Goal: Transaction & Acquisition: Subscribe to service/newsletter

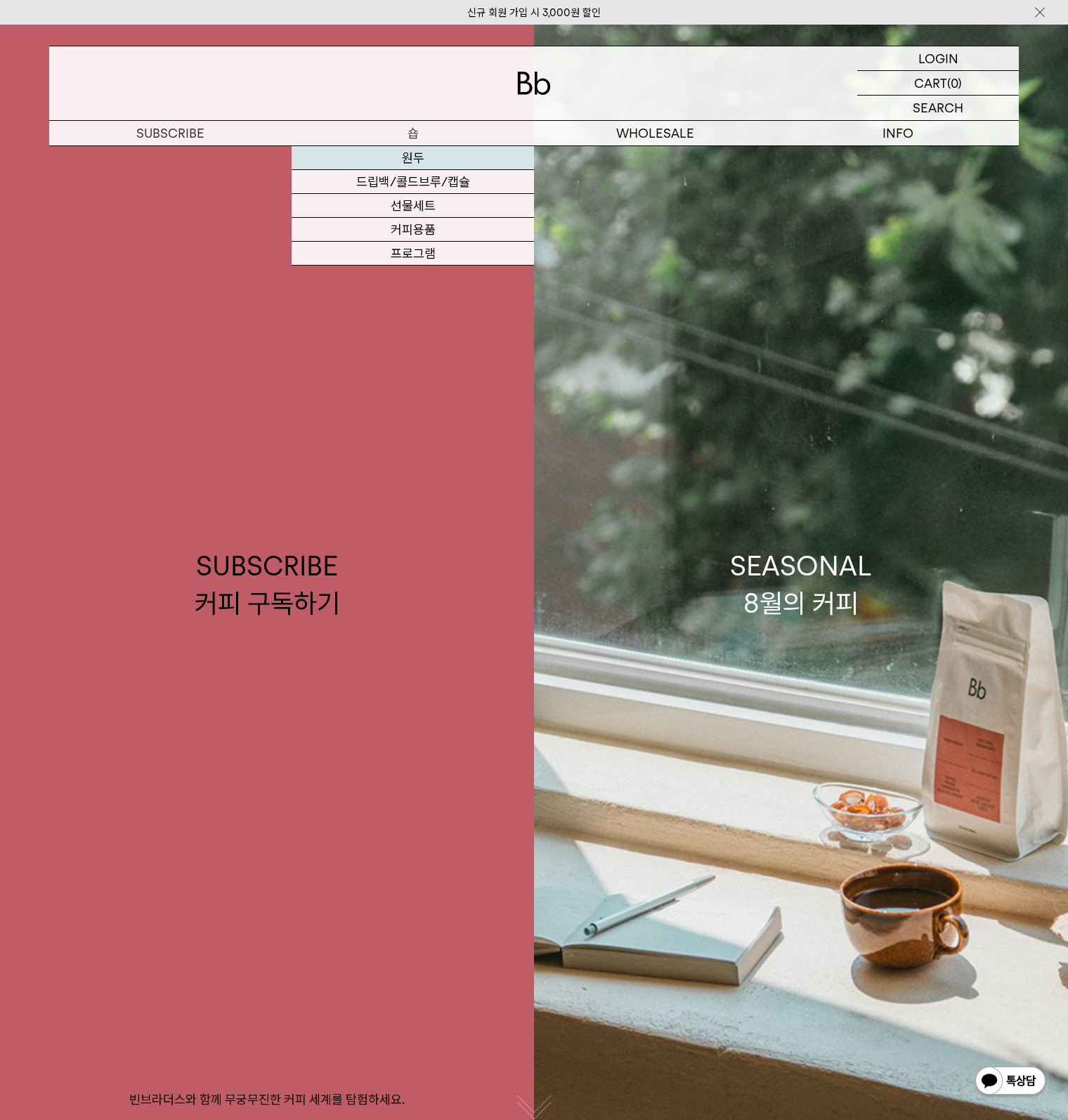
click at [399, 151] on link "원두" at bounding box center [412, 158] width 243 height 24
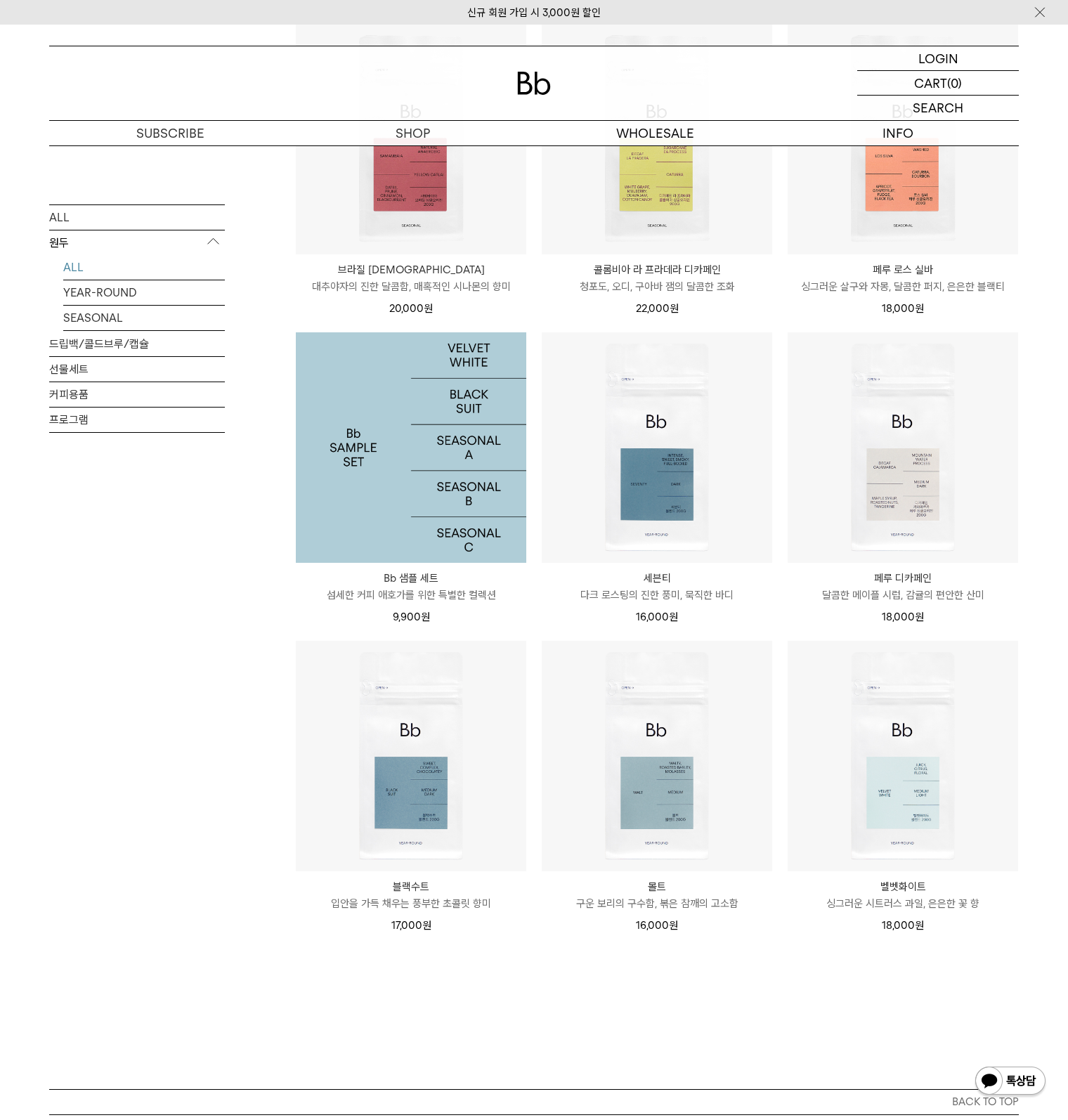
scroll to position [826, 0]
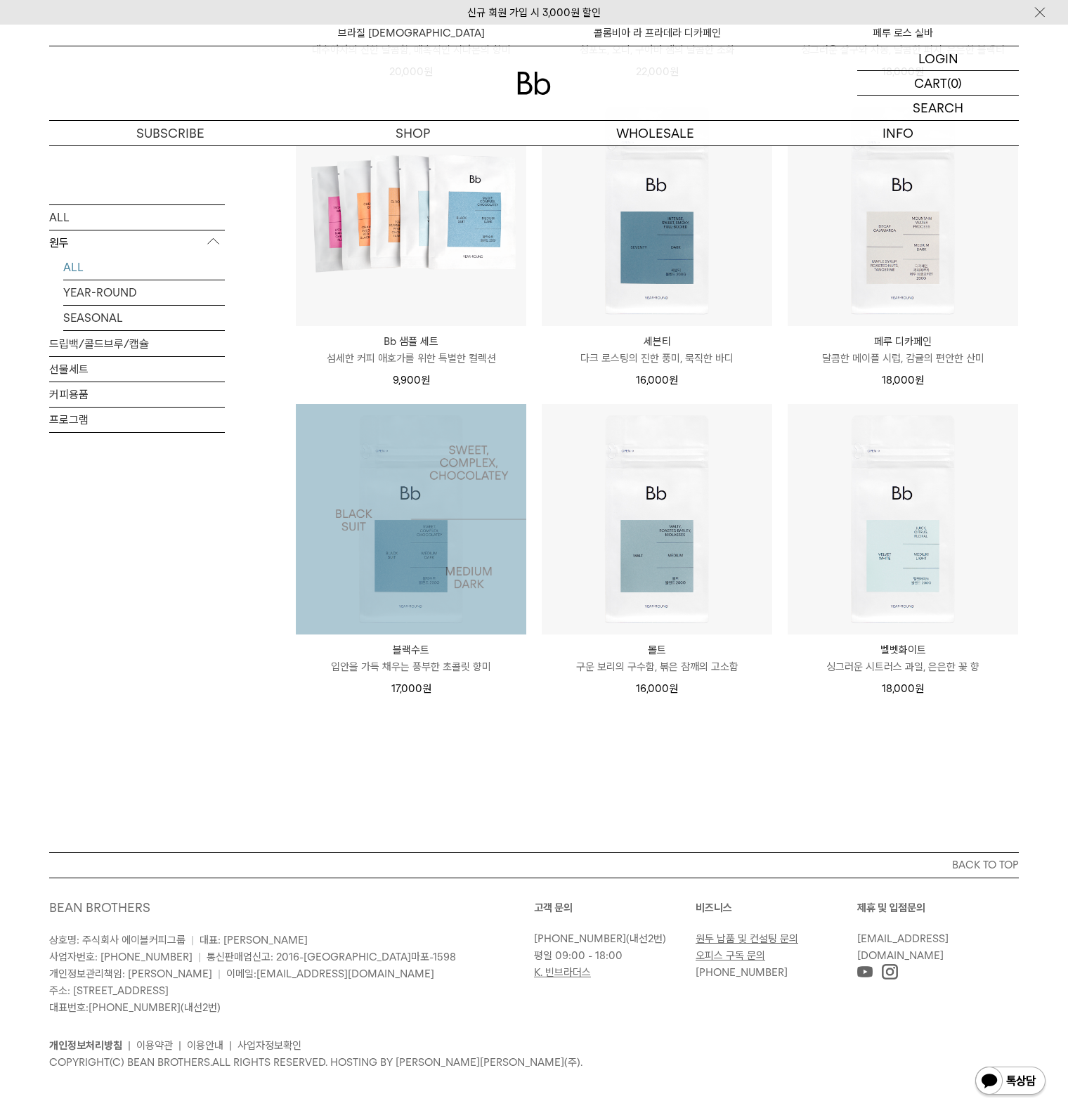
click at [417, 549] on img at bounding box center [411, 520] width 231 height 231
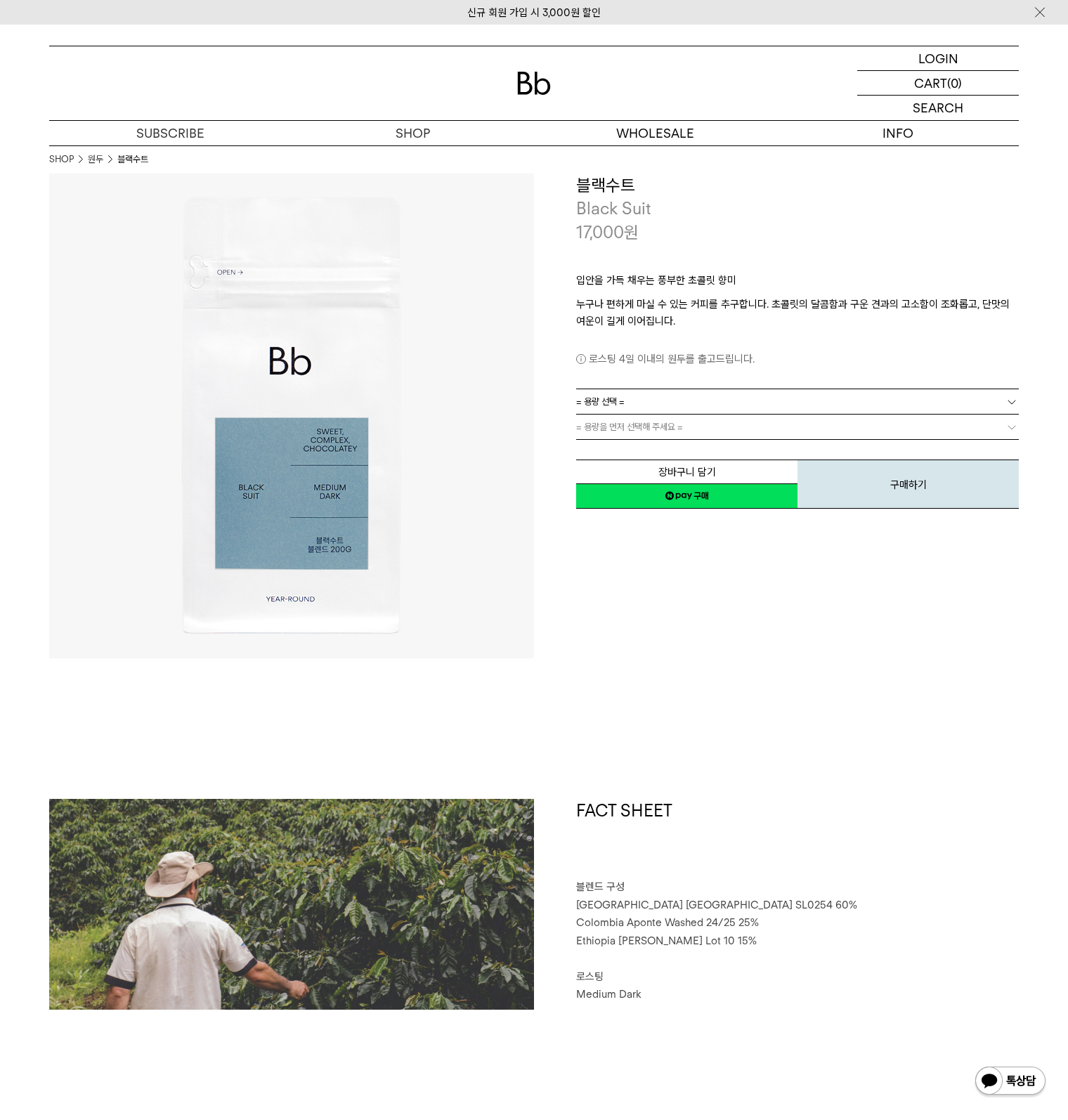
click at [684, 408] on link "= 용량 선택 =" at bounding box center [797, 401] width 442 height 25
click at [629, 481] on li "1kg" at bounding box center [805, 478] width 429 height 25
click at [638, 417] on link "= 용량을 먼저 선택해 주세요 =" at bounding box center [797, 427] width 442 height 25
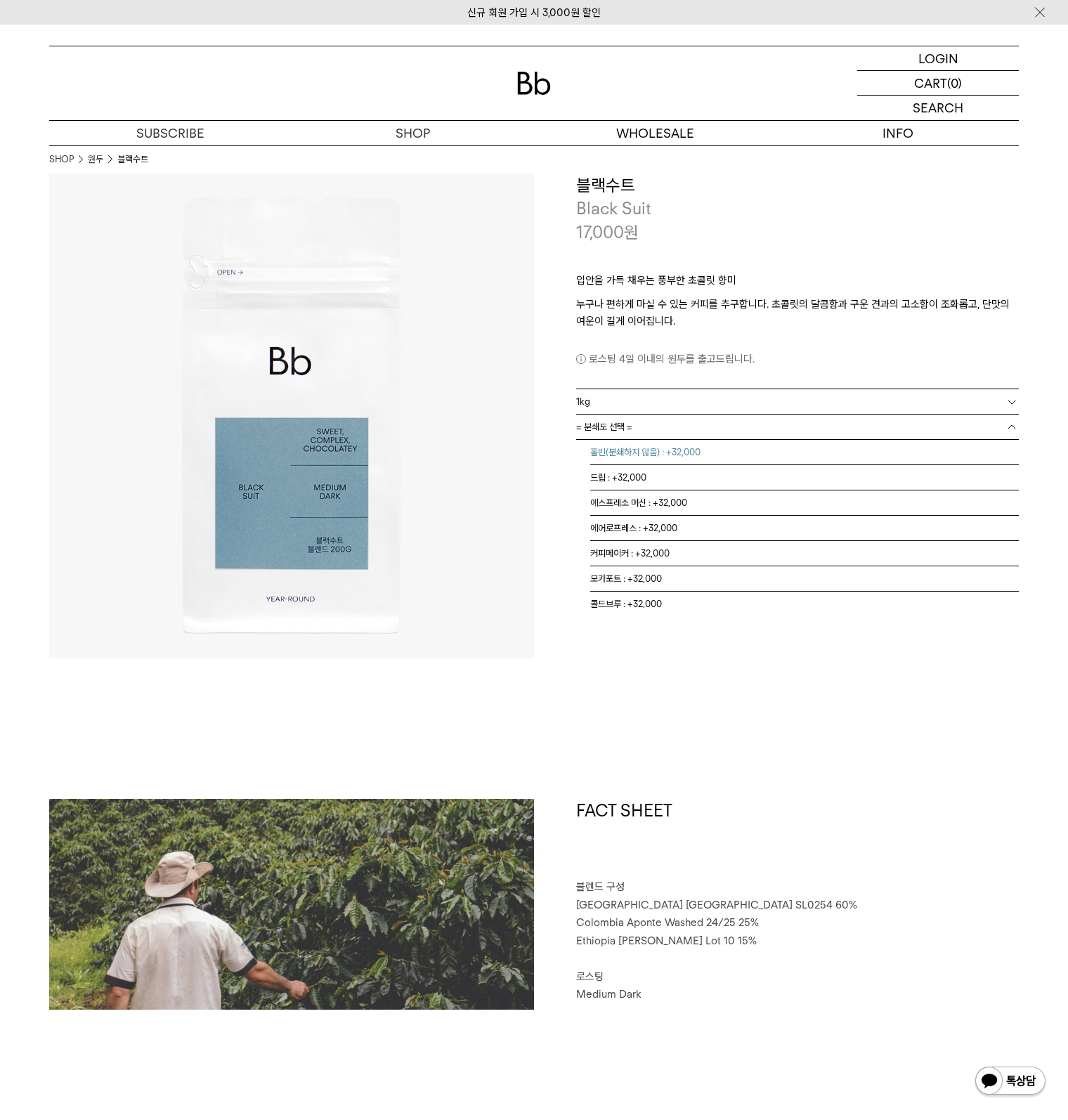
click at [625, 451] on li "홀빈(분쇄하지 않음) : +32,000" at bounding box center [805, 453] width 429 height 25
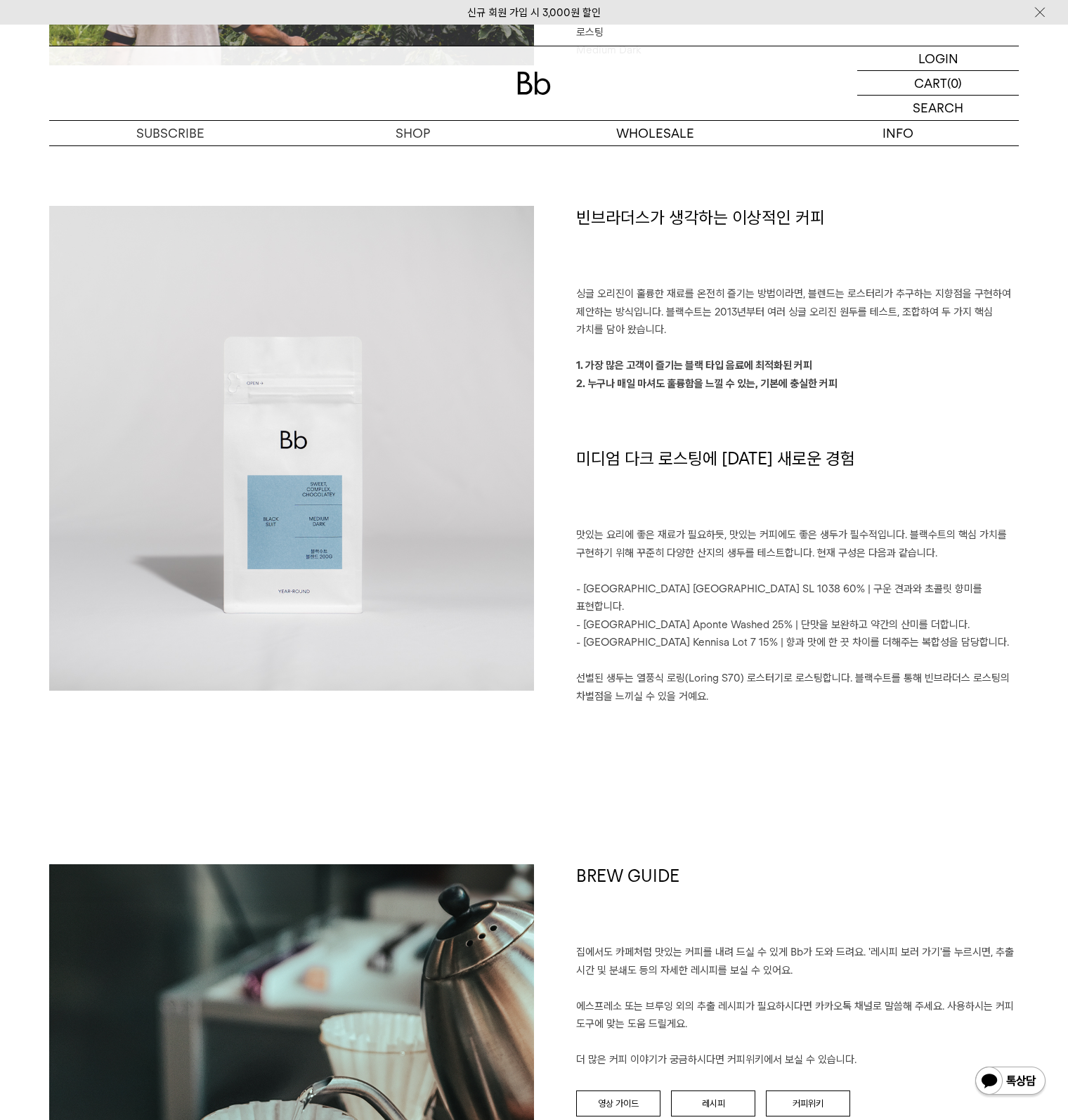
scroll to position [562, 0]
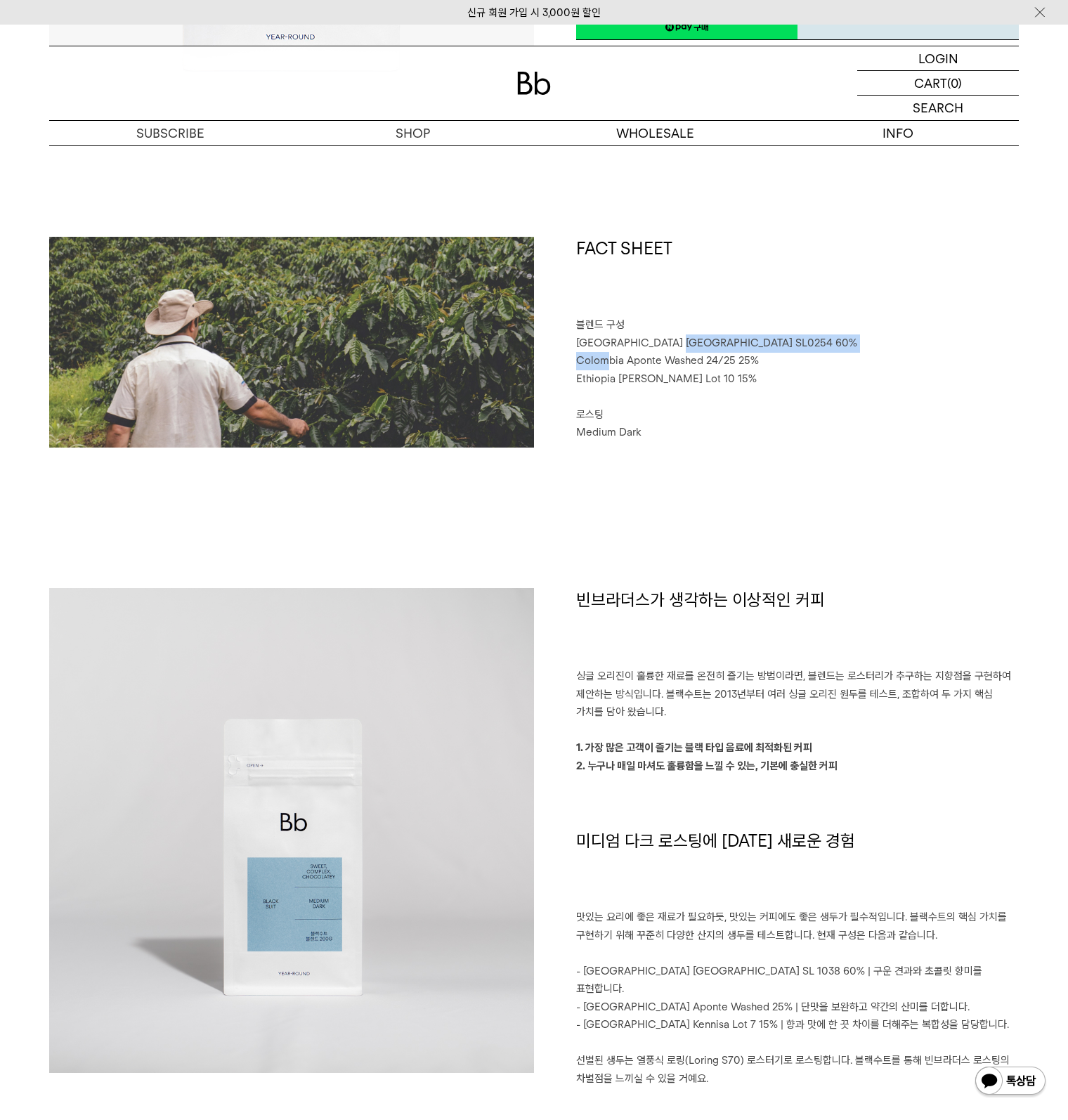
drag, startPoint x: 604, startPoint y: 355, endPoint x: 660, endPoint y: 340, distance: 58.0
click at [660, 340] on div "FACT SHEET 블렌드 구성 Brazil Sao Paulo SL0254 60% Colombia Aponte Washed 24/25 25% …" at bounding box center [776, 342] width 485 height 211
click at [635, 357] on span "Colombia Aponte Washed 24/25 25%" at bounding box center [668, 361] width 183 height 13
drag, startPoint x: 635, startPoint y: 357, endPoint x: 690, endPoint y: 361, distance: 55.1
click at [690, 361] on span "Colombia Aponte Washed 24/25 25%" at bounding box center [668, 361] width 183 height 13
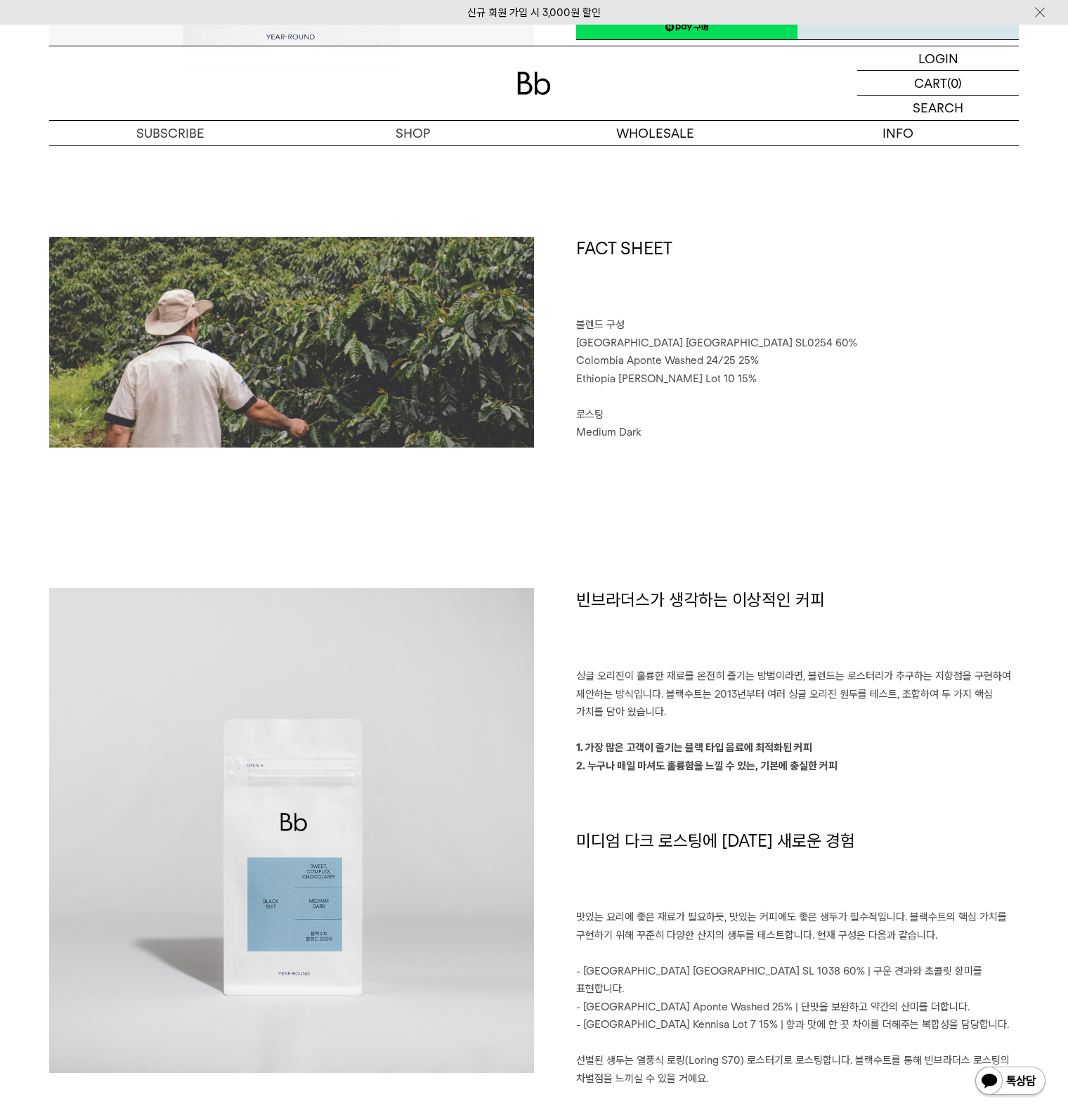
click at [680, 380] on span "Ethiopia Genji Challa Lot 10 15%" at bounding box center [666, 379] width 181 height 13
click at [597, 449] on div "FACT SHEET 블렌드 구성 Brazil Sao Paulo SL0254 60% Colombia Aponte Washed 24/25 25% …" at bounding box center [534, 412] width 969 height 351
click at [692, 376] on span "Ethiopia Genji Challa Lot 10 15%" at bounding box center [666, 379] width 181 height 13
click at [717, 412] on p "로스팅" at bounding box center [797, 415] width 442 height 18
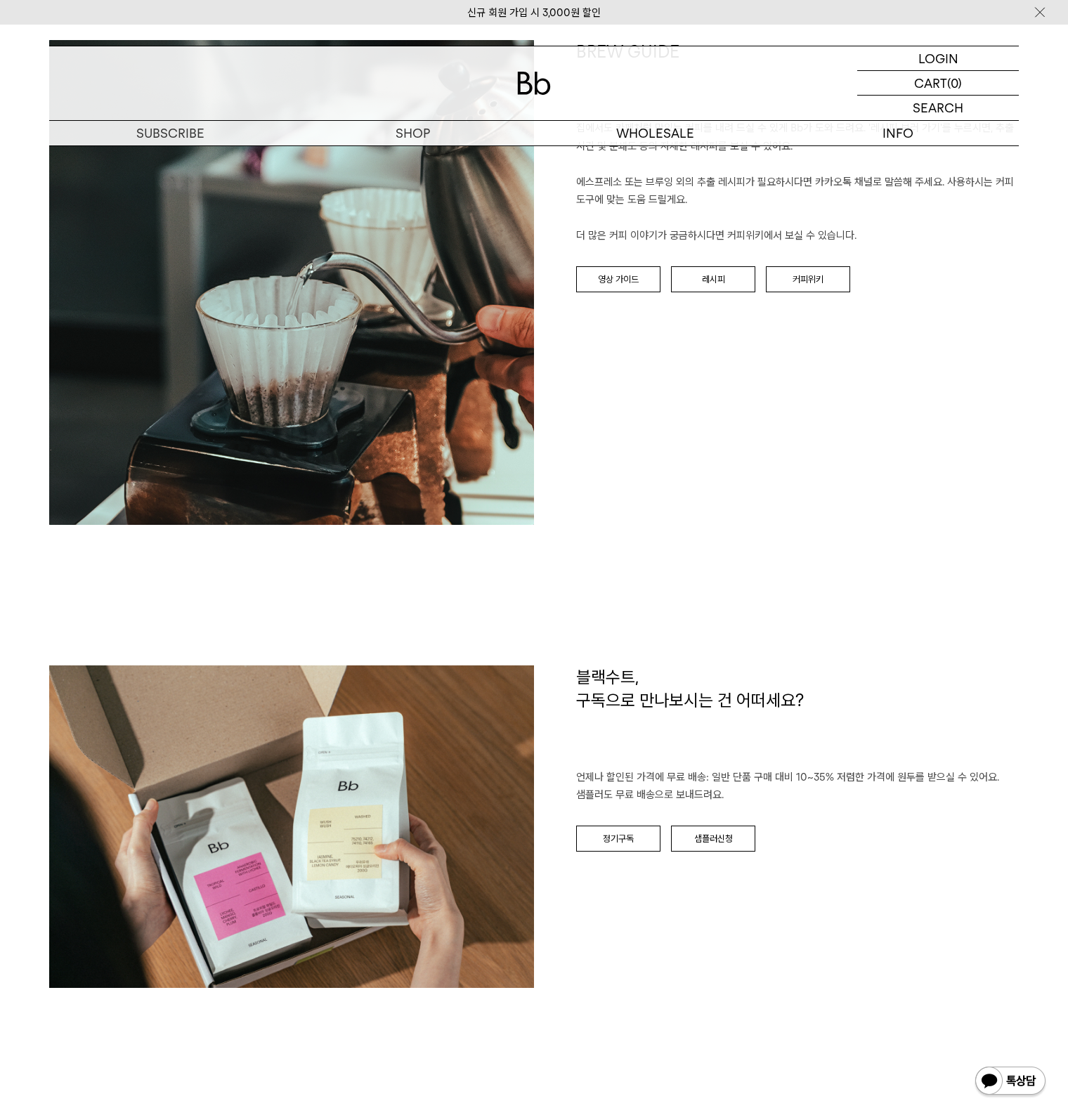
scroll to position [2320, 0]
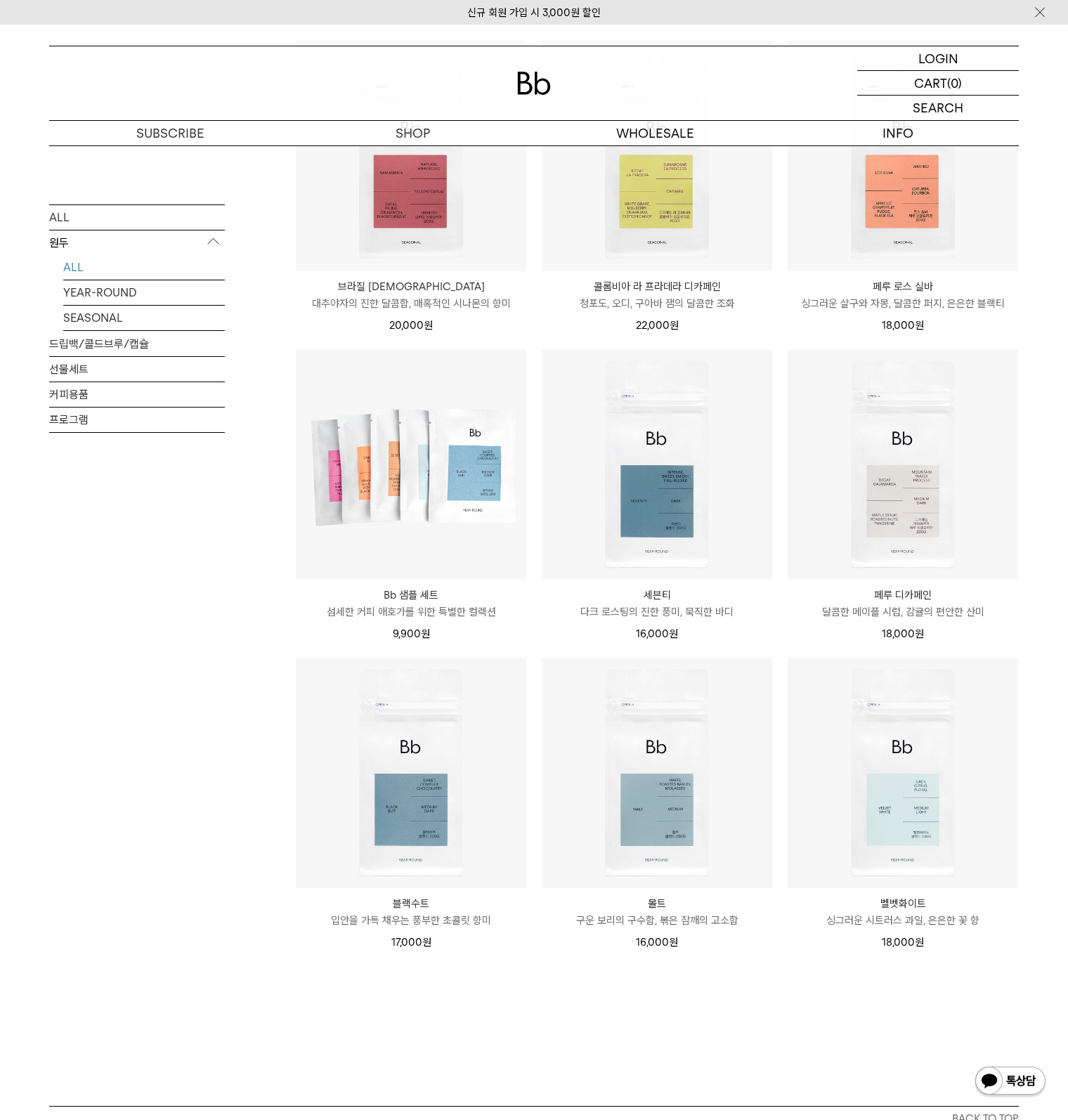
scroll to position [475, 0]
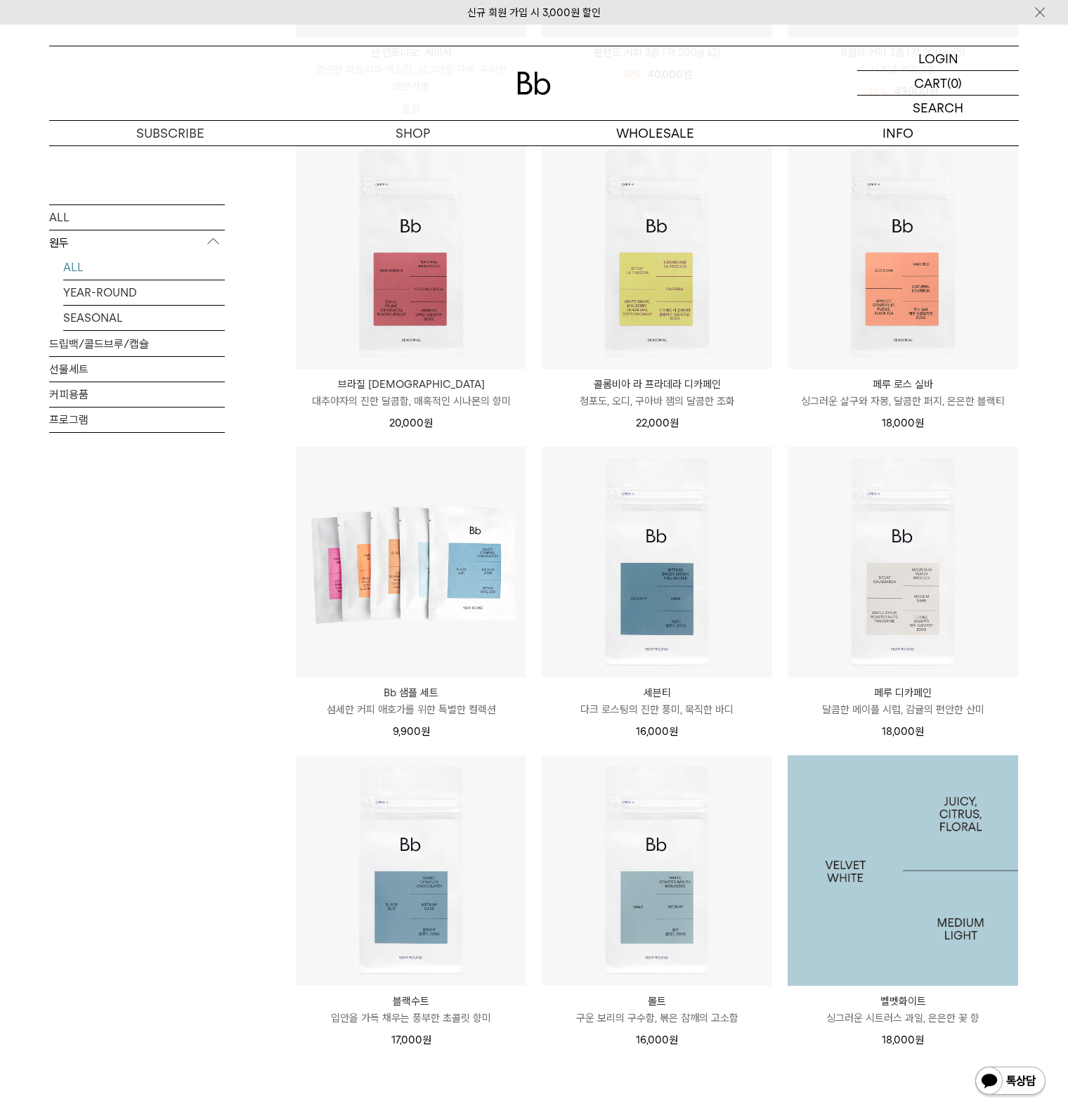
click at [927, 879] on img at bounding box center [903, 871] width 231 height 231
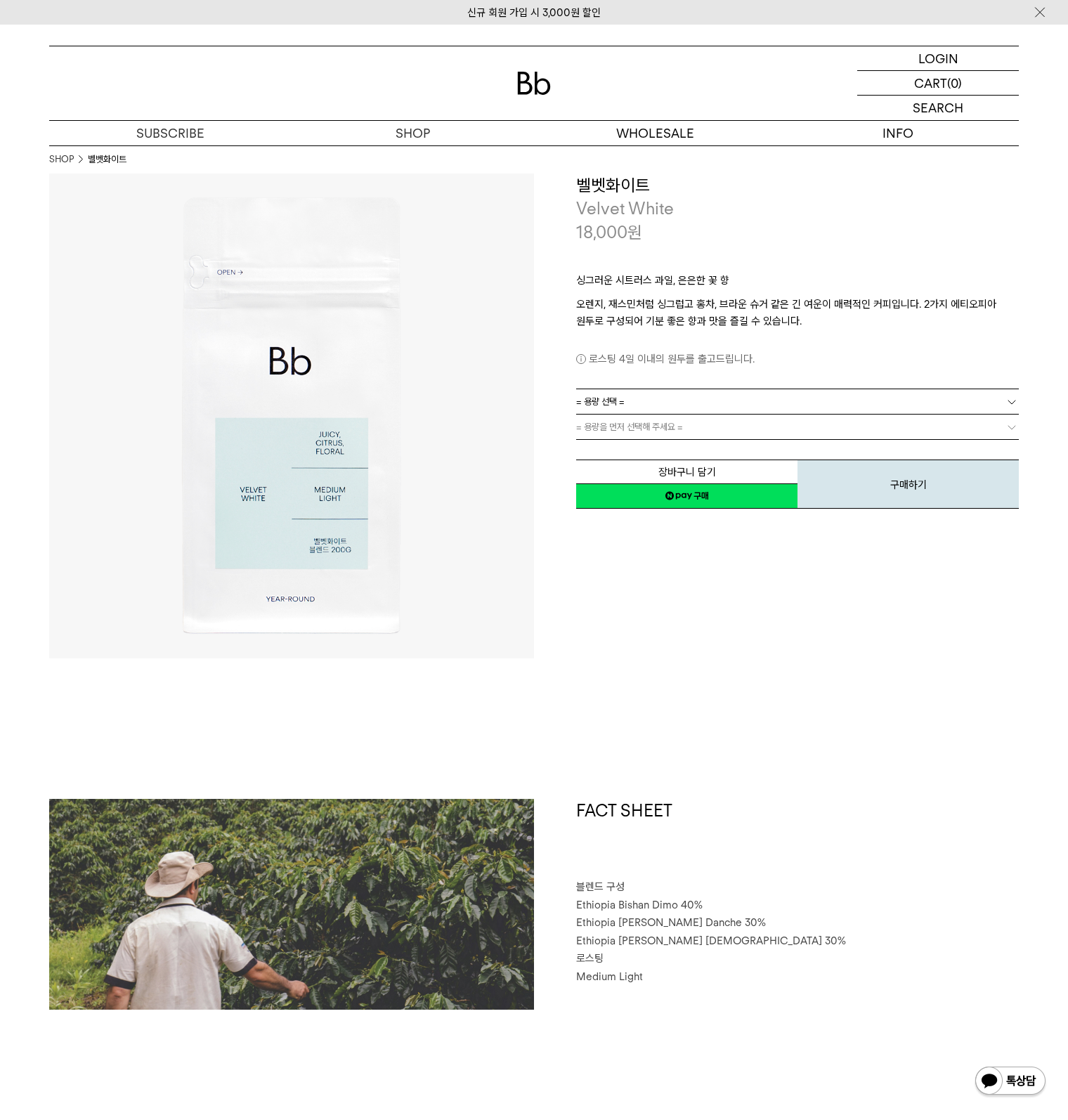
drag, startPoint x: 612, startPoint y: 416, endPoint x: 610, endPoint y: 425, distance: 9.2
click at [612, 419] on span "= 용량을 먼저 선택해 주세요 =" at bounding box center [629, 427] width 107 height 25
click at [610, 425] on span "= 용량을 먼저 선택해 주세요 =" at bounding box center [629, 427] width 107 height 25
click at [661, 408] on link "= 용량 선택 =" at bounding box center [797, 401] width 442 height 25
click at [632, 476] on li "1kg" at bounding box center [805, 478] width 429 height 25
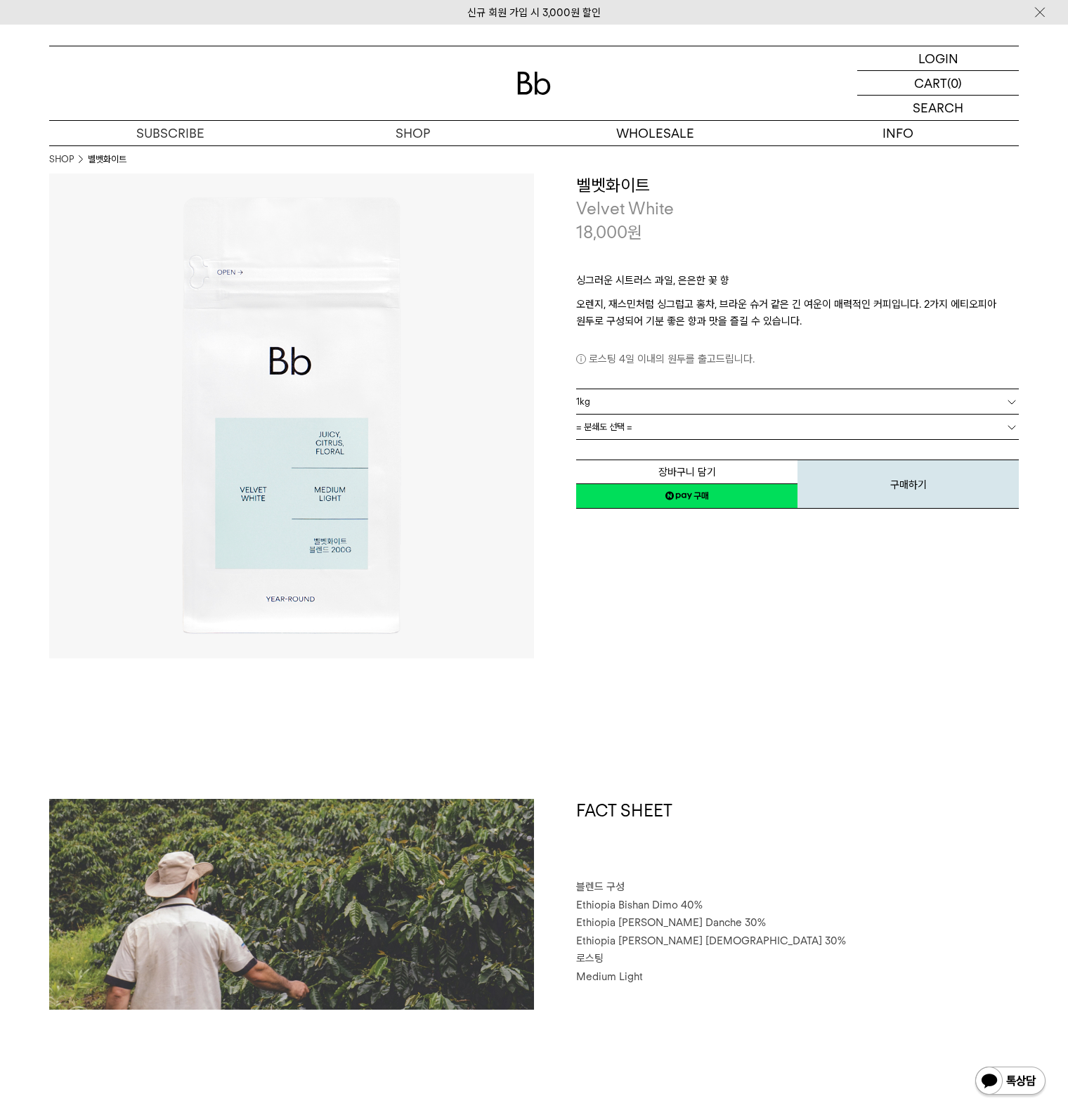
click at [615, 427] on span "= 분쇄도 선택 =" at bounding box center [604, 427] width 57 height 25
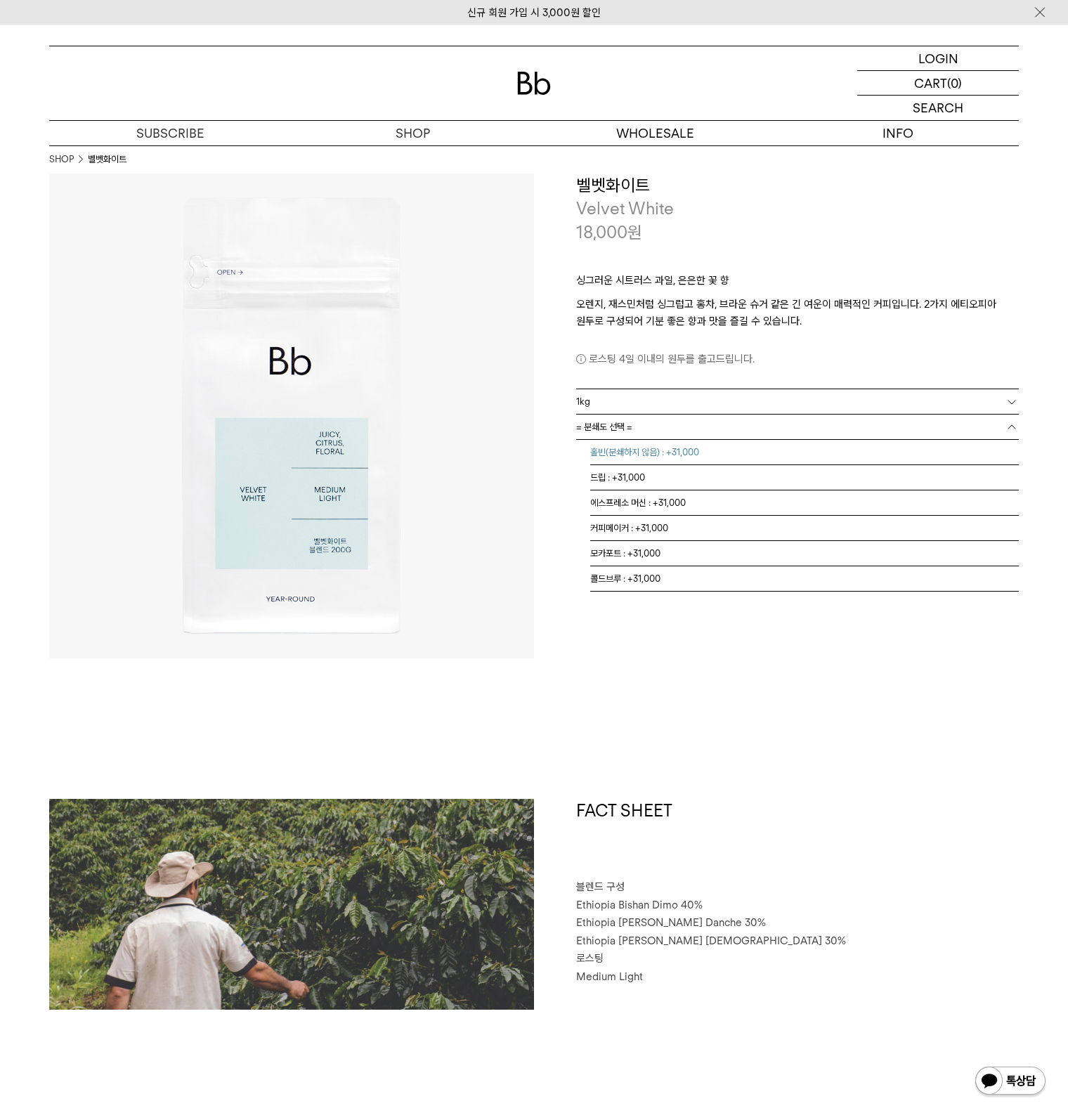
click at [617, 460] on li "홀빈(분쇄하지 않음) : +31,000" at bounding box center [805, 453] width 429 height 25
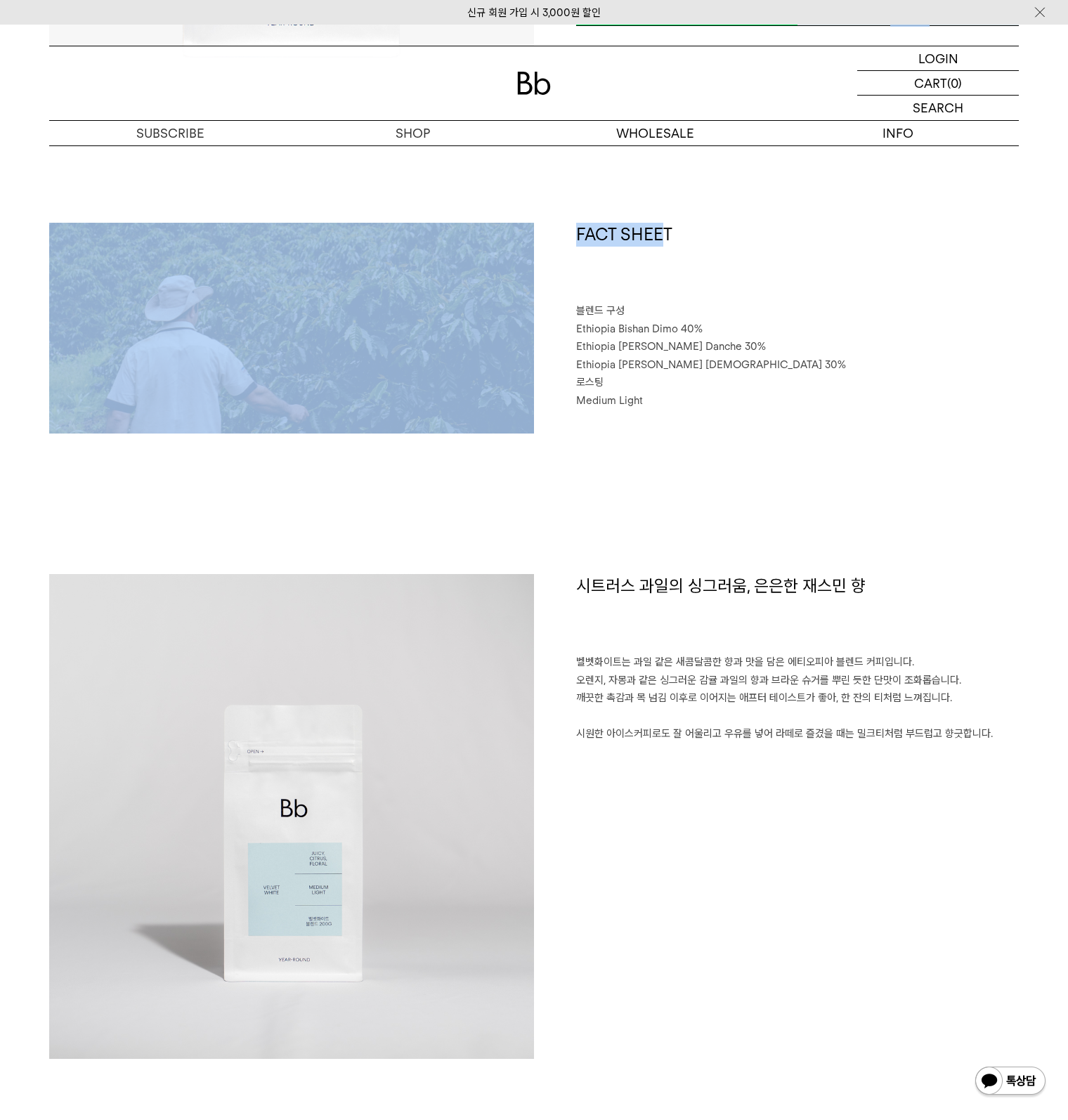
scroll to position [422, 0]
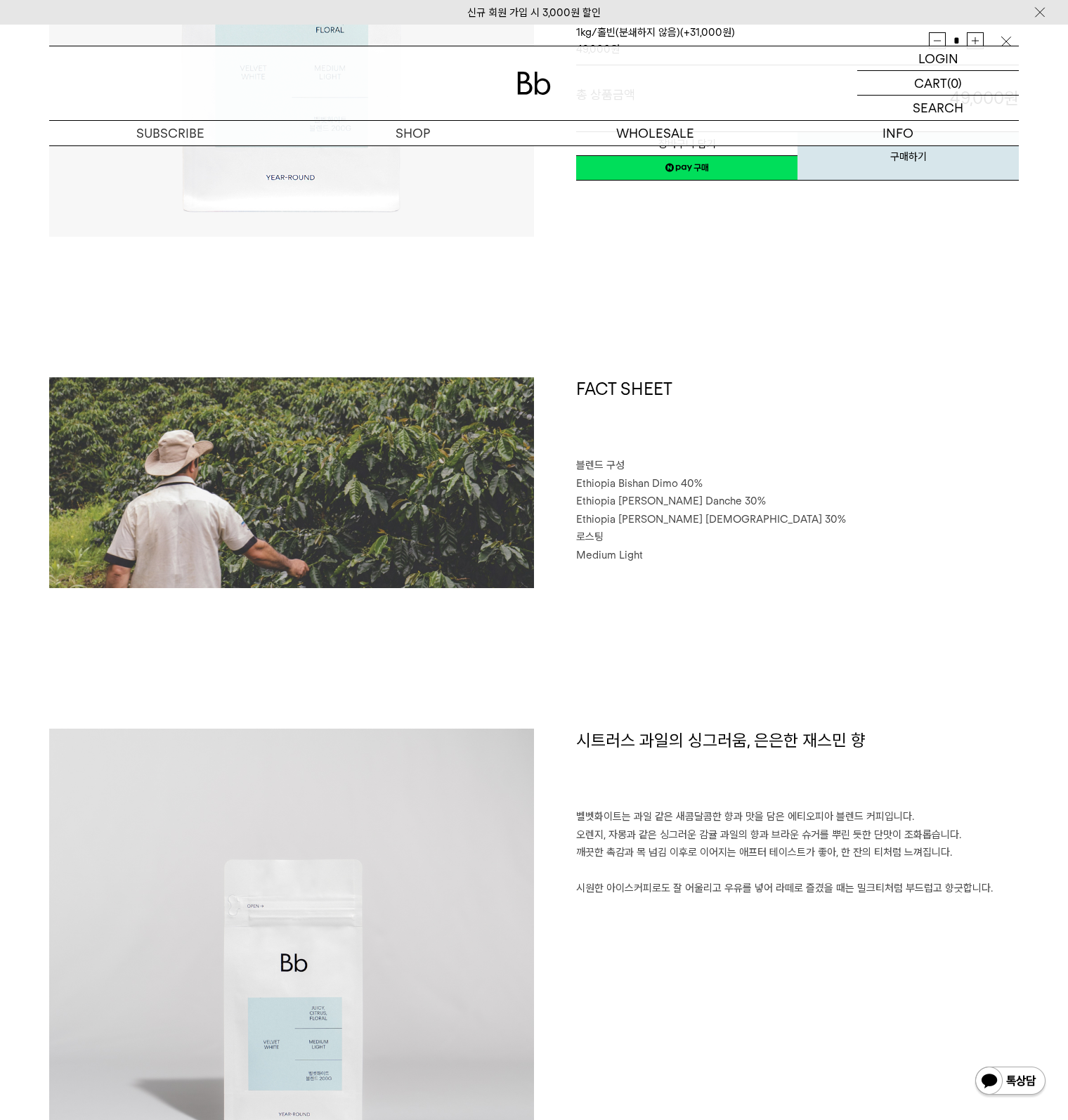
click at [551, 574] on div "FACT SHEET 블렌드 구성 Ethiopia Bishan Dimo 40% Ethiopia Habtamu Yirgacheffe Danche …" at bounding box center [776, 482] width 485 height 211
drag, startPoint x: 593, startPoint y: 479, endPoint x: 683, endPoint y: 482, distance: 90.0
click at [683, 482] on p "Ethiopia Bishan Dimo 40%" at bounding box center [797, 484] width 442 height 18
drag, startPoint x: 689, startPoint y: 495, endPoint x: 684, endPoint y: 501, distance: 7.8
click at [688, 498] on span "Ethiopia Habtamu Yirgacheffe Danche 30%" at bounding box center [671, 501] width 189 height 13
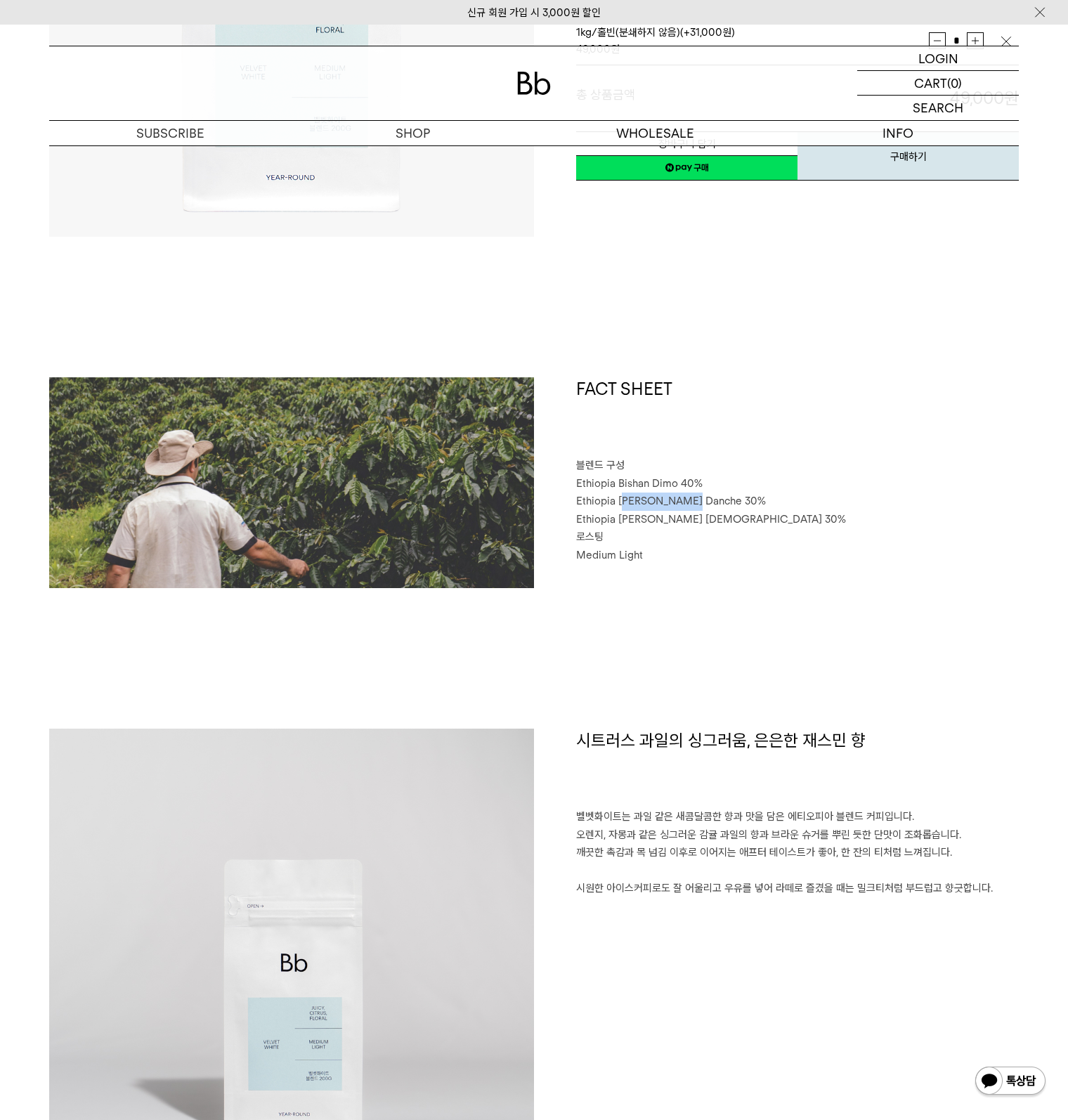
drag, startPoint x: 621, startPoint y: 501, endPoint x: 689, endPoint y: 509, distance: 68.5
click at [689, 509] on p "Ethiopia Habtamu Yirgacheffe Danche 30%" at bounding box center [797, 501] width 442 height 18
click at [678, 524] on span "Ethiopia Habtamu Yirgacheffe Gotiti 30%" at bounding box center [711, 520] width 270 height 13
drag, startPoint x: 661, startPoint y: 489, endPoint x: 657, endPoint y: 501, distance: 12.6
click at [667, 490] on div "FACT SHEET 블렌드 구성 Ethiopia Bishan Dimo 40% Ethiopia Habtamu Yirgacheffe Danche …" at bounding box center [776, 482] width 485 height 211
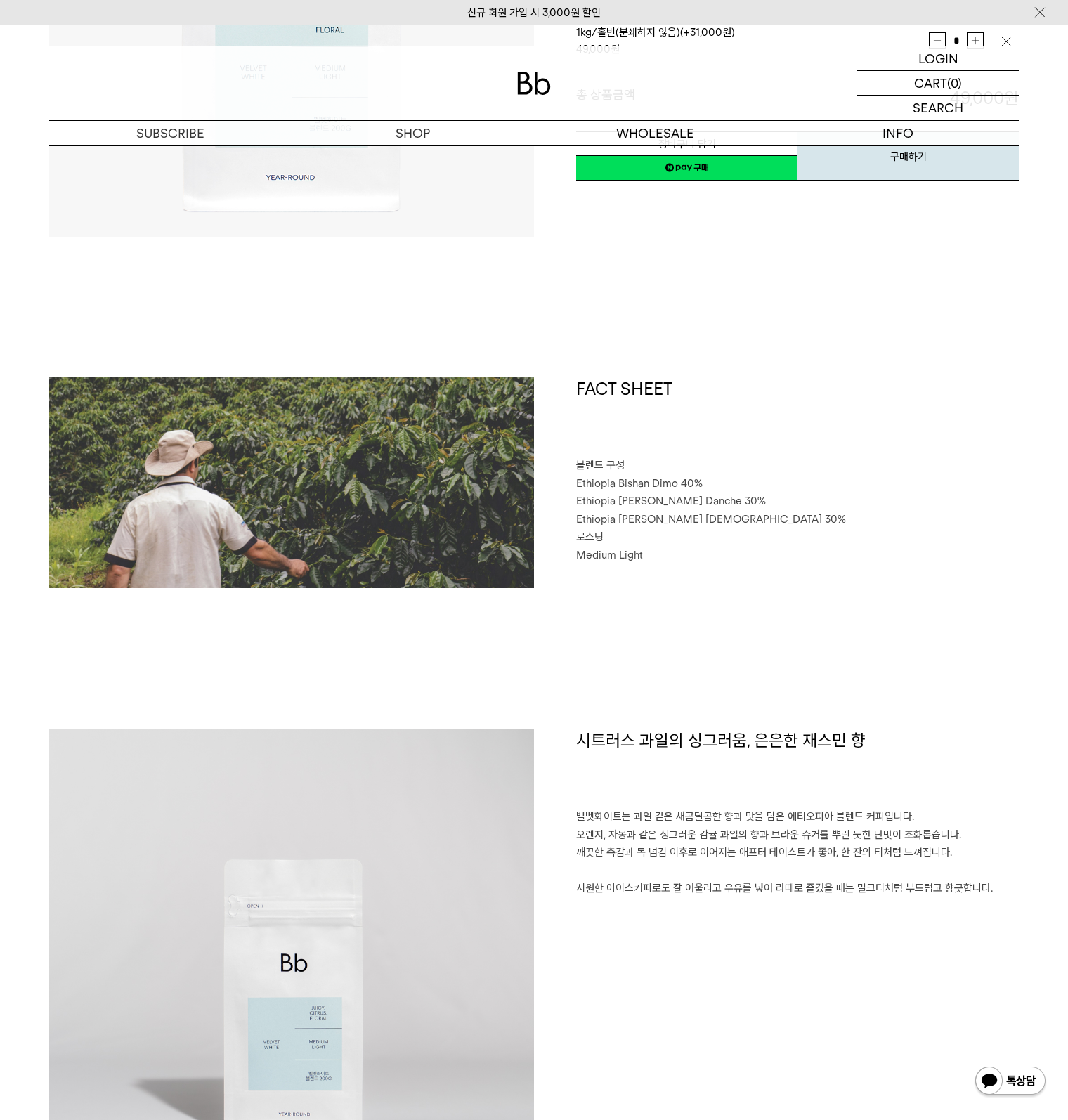
click at [635, 514] on span "Ethiopia Habtamu Yirgacheffe Gotiti 30%" at bounding box center [711, 520] width 270 height 13
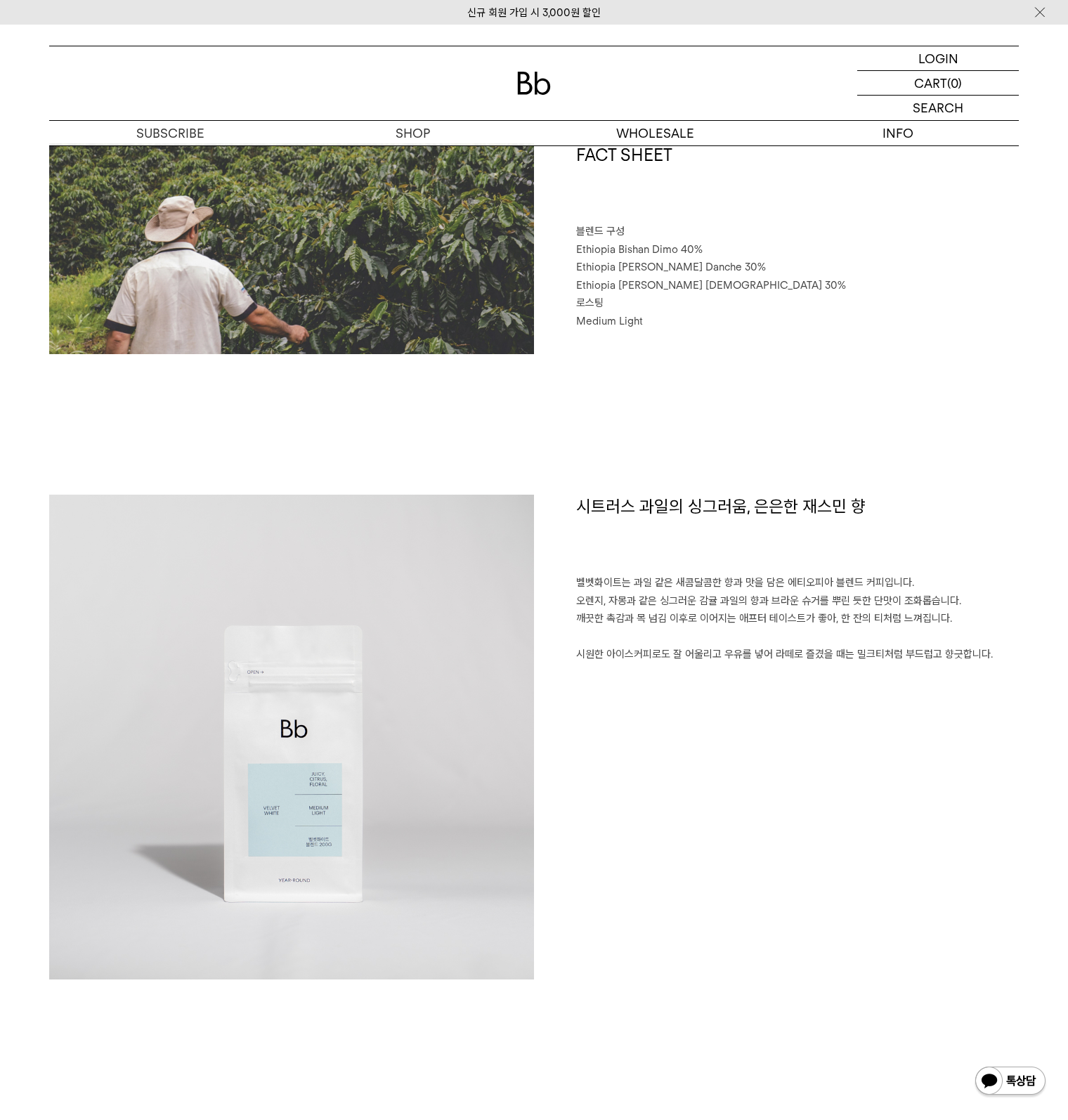
scroll to position [843, 0]
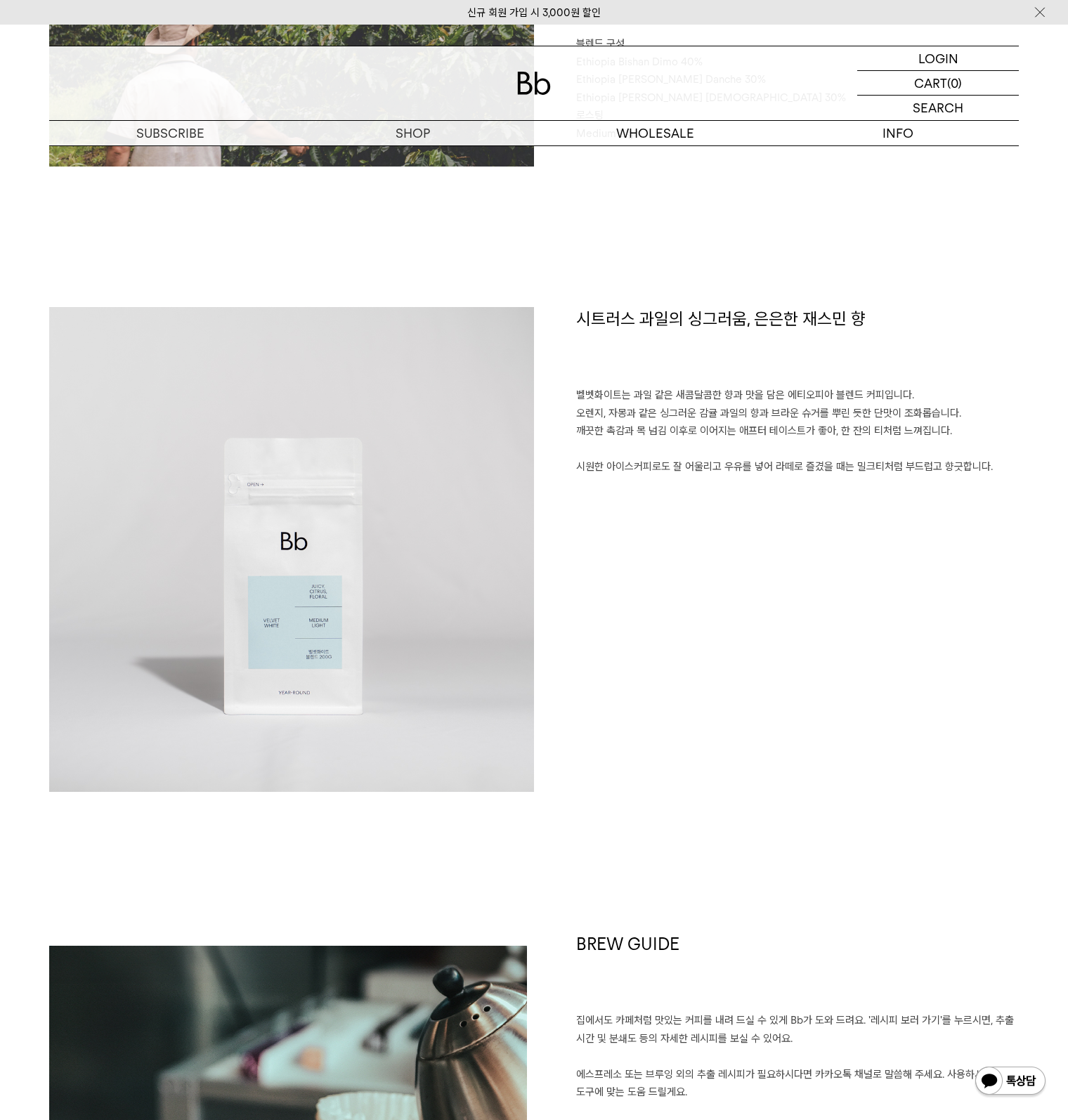
drag, startPoint x: 621, startPoint y: 510, endPoint x: 601, endPoint y: 519, distance: 21.9
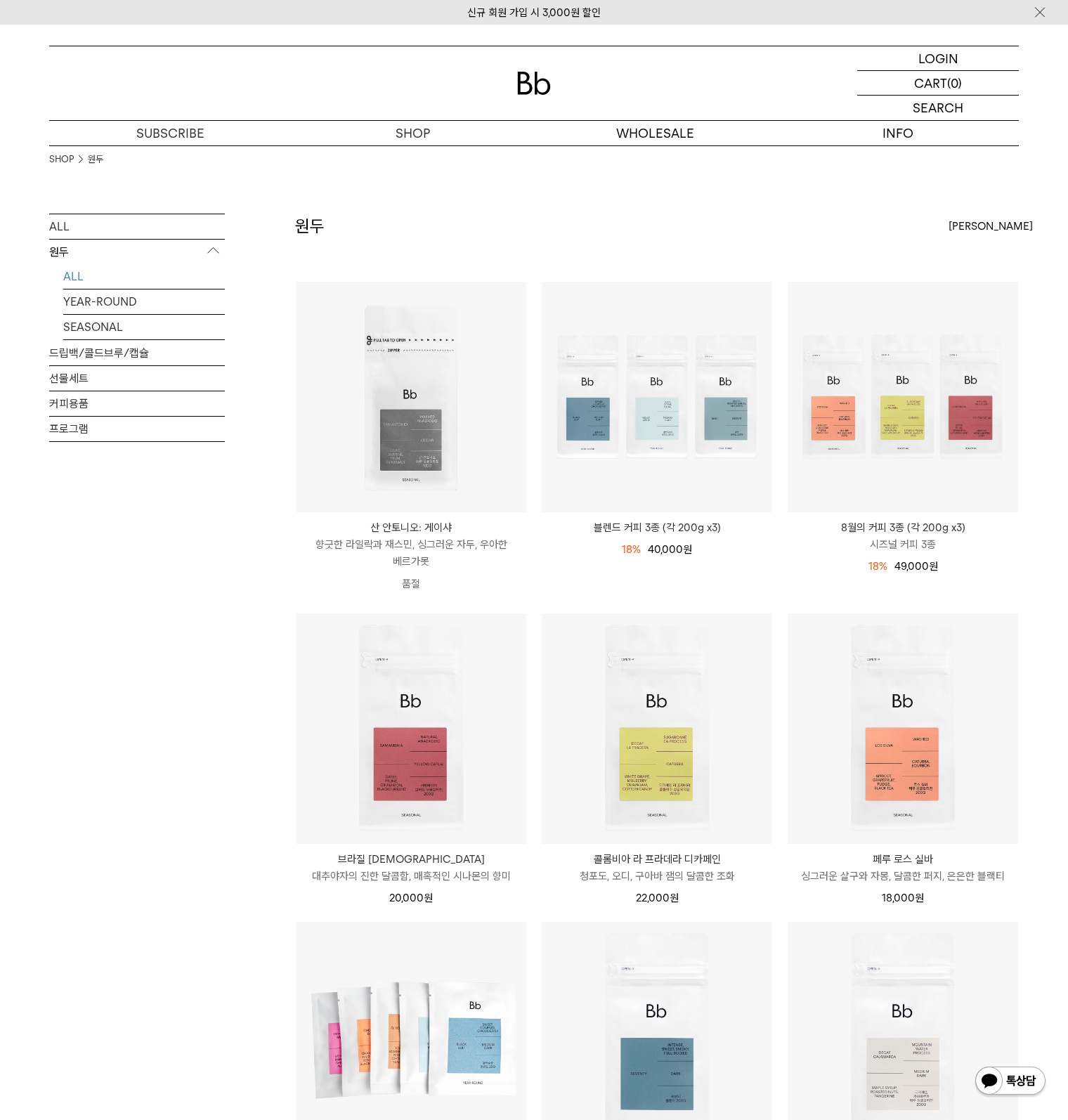
click at [191, 726] on div "ALL 원두 ALL YEAR-ROUND SEASONAL 드립백/콜드브루/캡슐 선물세트 커피용품 프로그램" at bounding box center [137, 946] width 176 height 1465
drag, startPoint x: 191, startPoint y: 725, endPoint x: 131, endPoint y: 591, distance: 146.8
click at [131, 591] on div "ALL 원두 ALL YEAR-ROUND SEASONAL 드립백/콜드브루/캡슐 선물세트 커피용품 프로그램" at bounding box center [137, 946] width 176 height 1465
click at [148, 158] on div "신규 회원 가입 시 3,000원 할인 LOGIN 로그인 LOGIN 로그인 CART 장바구니 (0) SEARCH 검색 검색폼 ** 추천상품" at bounding box center [534, 985] width 1068 height 1922
click at [159, 164] on link "커피 구독하기" at bounding box center [170, 158] width 243 height 24
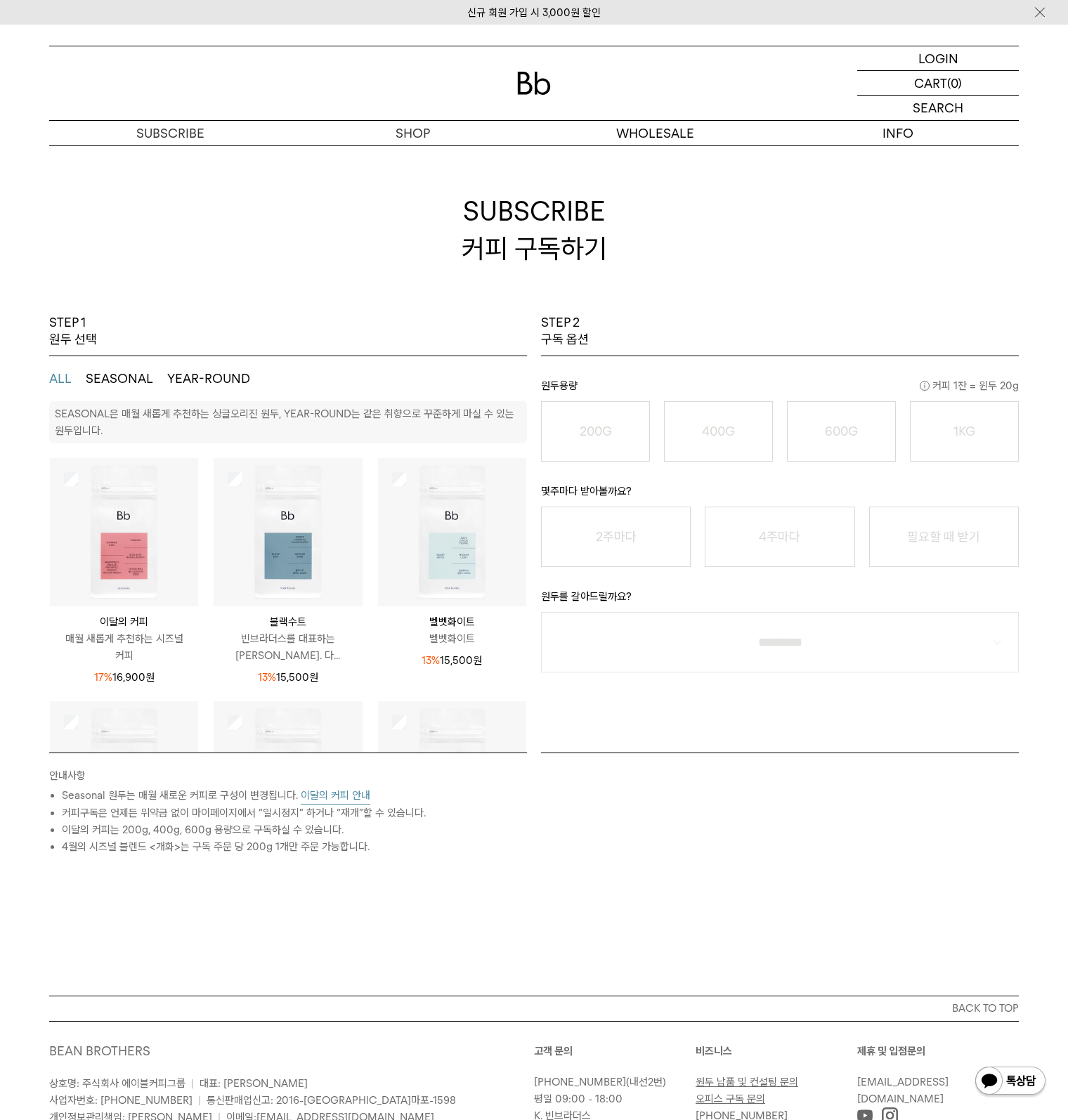
click at [79, 486] on img at bounding box center [124, 533] width 148 height 148
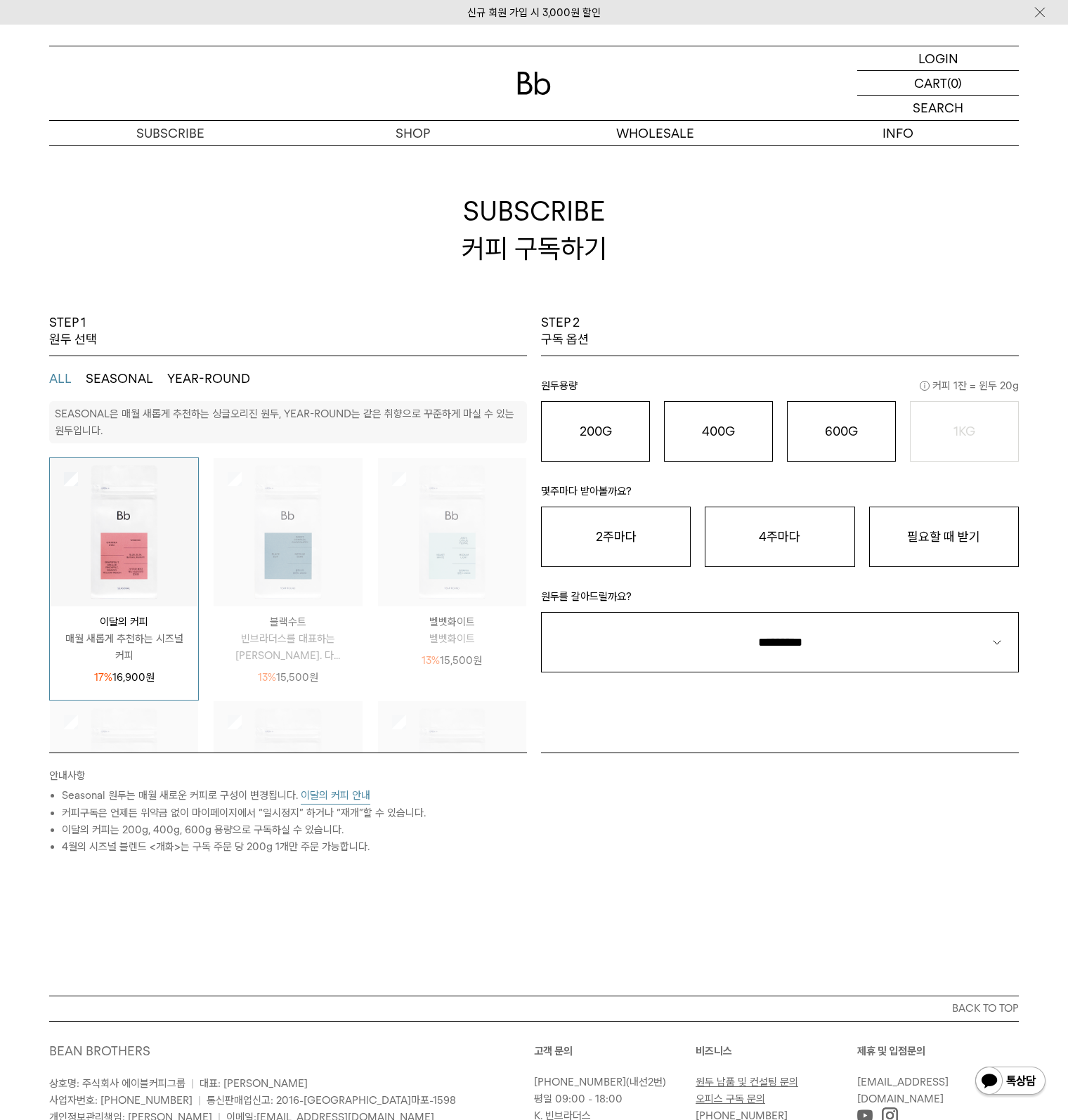
click at [355, 797] on button "이달의 커피 안내" at bounding box center [335, 796] width 69 height 18
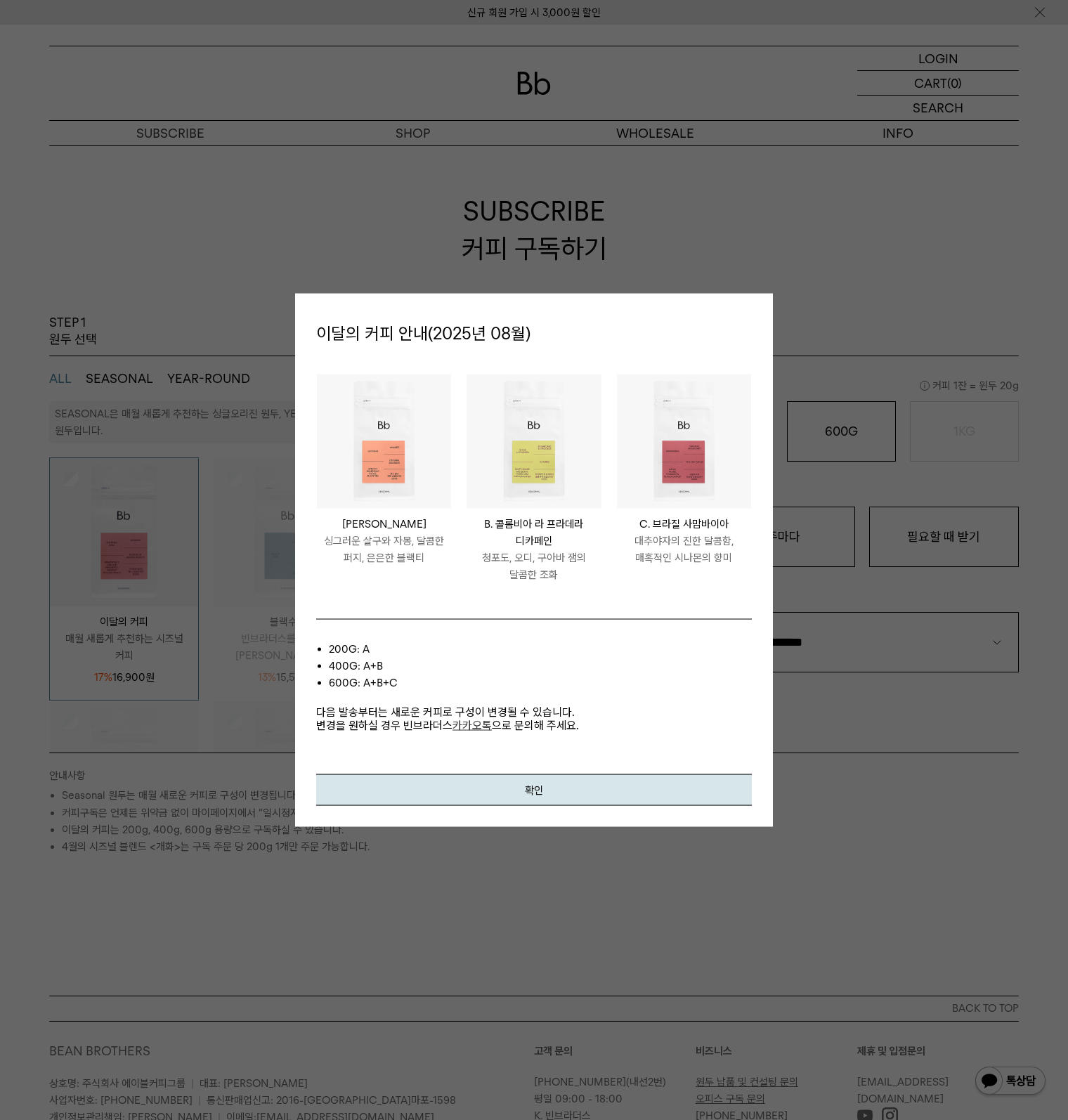
click at [374, 552] on p "싱그러운 살구와 자몽, 달콤한 퍼지, 은은한 블랙티" at bounding box center [384, 548] width 134 height 33
click at [719, 882] on div at bounding box center [534, 560] width 1068 height 1120
click at [852, 717] on div at bounding box center [534, 560] width 1068 height 1120
drag, startPoint x: 895, startPoint y: 443, endPoint x: 813, endPoint y: 369, distance: 110.5
click at [895, 437] on div at bounding box center [534, 560] width 1068 height 1120
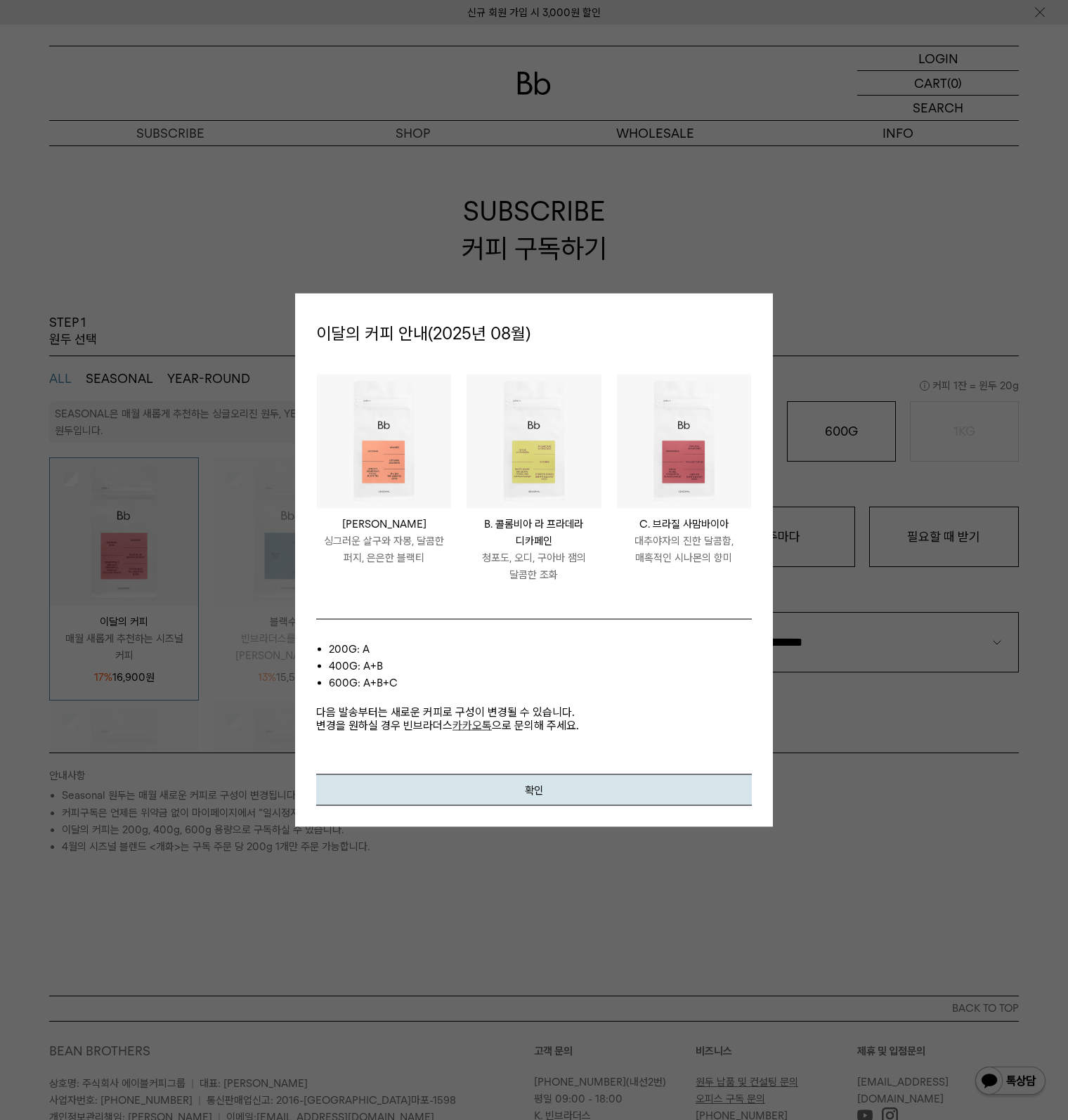
click at [750, 330] on p "이달의 커피 안내(2025년 08월)" at bounding box center [533, 334] width 435 height 38
click at [546, 810] on div "이달의 커피 안내(2025년 08월) PERU LOS SILVA A. 페루 로스 실바 싱그러운 살구와 자몽, 달콤한 퍼지, 은은한 블랙티 CO…" at bounding box center [534, 560] width 477 height 533
click at [536, 803] on button "확인" at bounding box center [533, 790] width 435 height 32
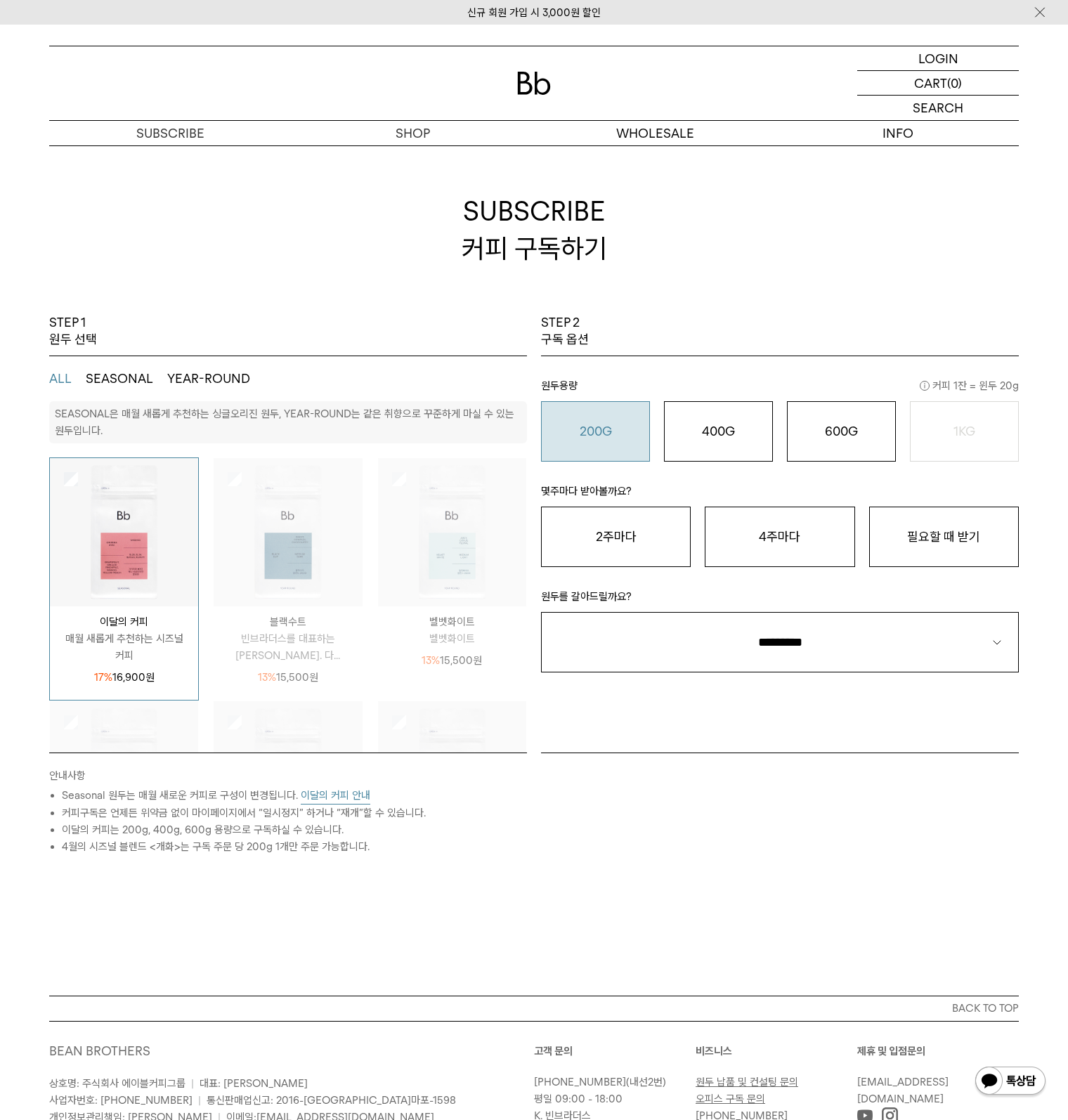
click at [596, 436] on o "200G" at bounding box center [595, 431] width 33 height 15
click at [930, 522] on button "필요할 때 받기" at bounding box center [944, 537] width 150 height 60
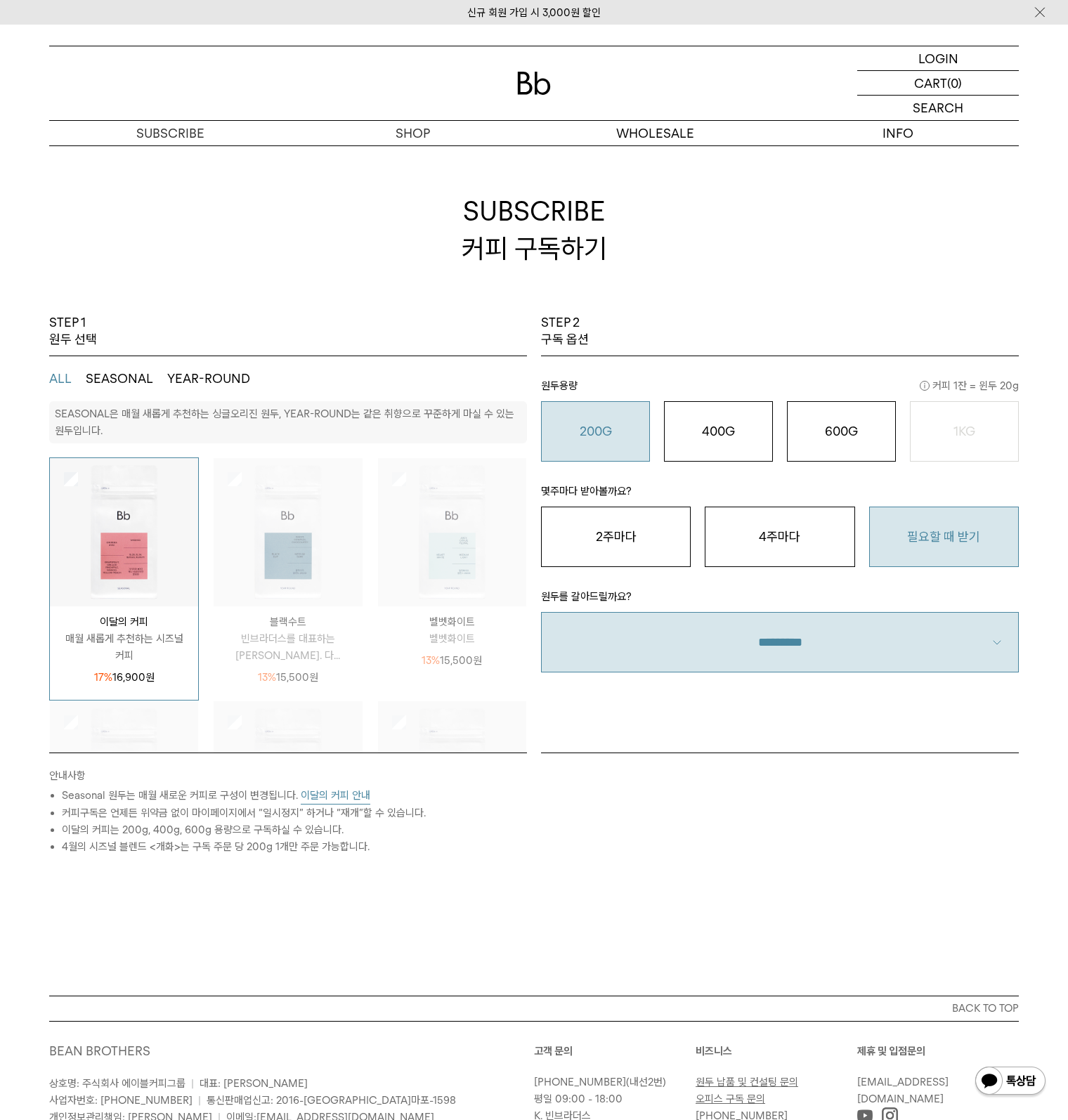
click at [842, 632] on select "**********" at bounding box center [780, 642] width 477 height 60
select select "**"
click at [541, 612] on select "**********" at bounding box center [780, 642] width 477 height 60
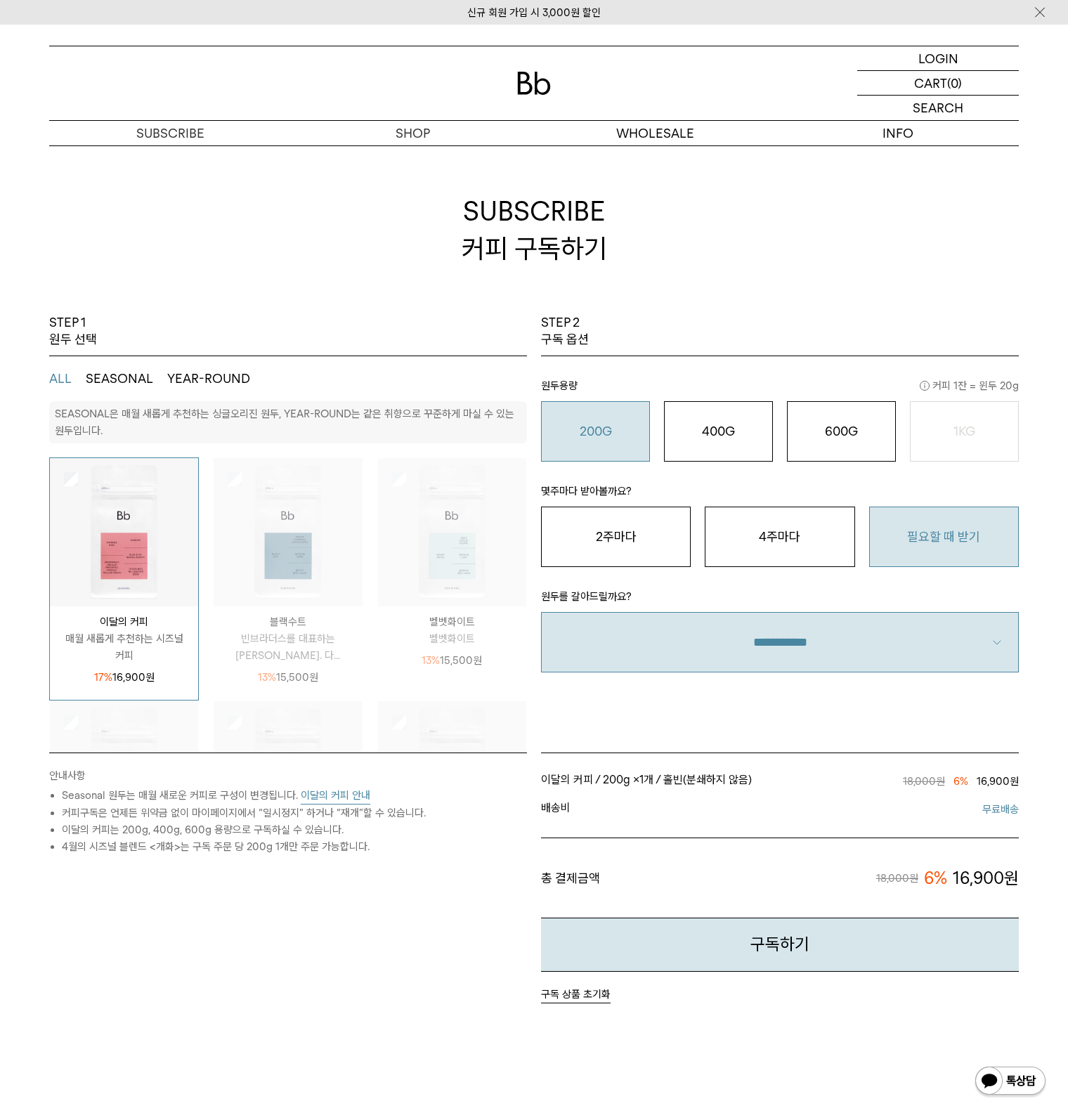
click at [424, 872] on div "안내사항 Seasonal 원두는 매월 새로운 커피로 구성이 변경됩니다. 이달의 커피 안내 커피구독은 언제든 위약금 없이 마이페이지에서 “일시정…" at bounding box center [288, 878] width 492 height 251
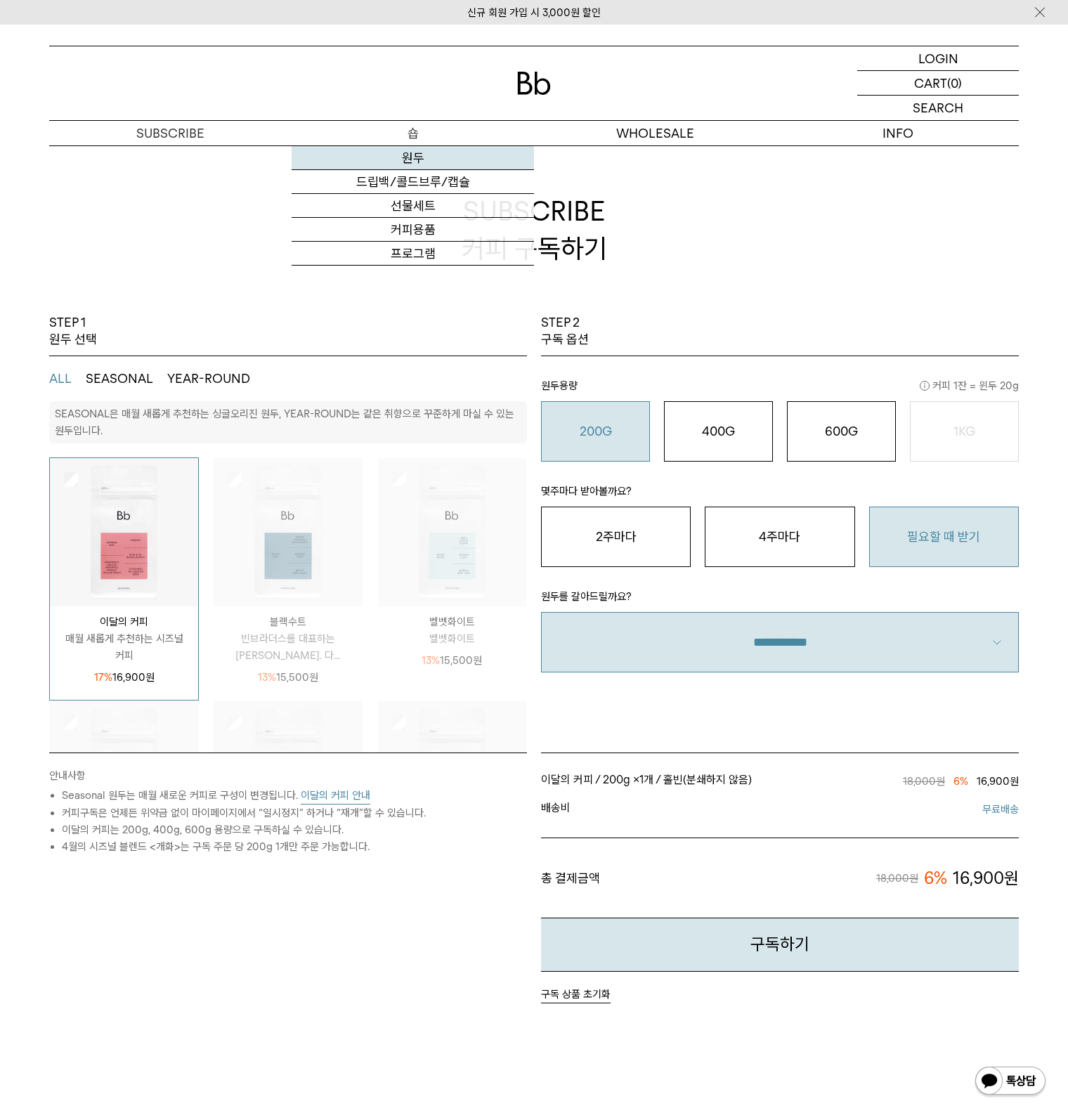
click at [405, 163] on link "원두" at bounding box center [412, 158] width 243 height 24
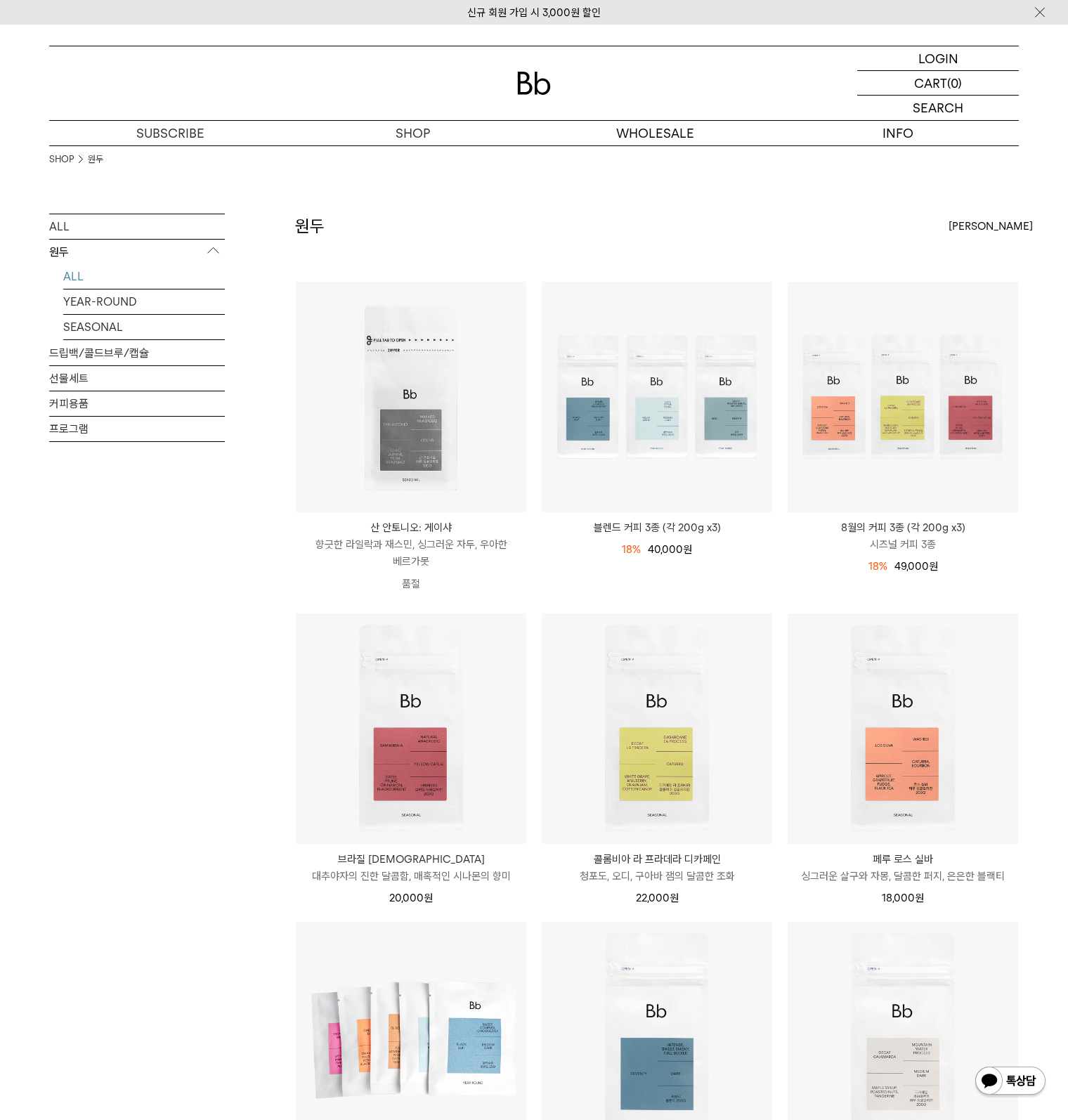
click at [213, 796] on div "ALL 원두 ALL YEAR-ROUND SEASONAL 드립백/콜드브루/캡슐 선물세트 커피용품 프로그램" at bounding box center [137, 946] width 176 height 1465
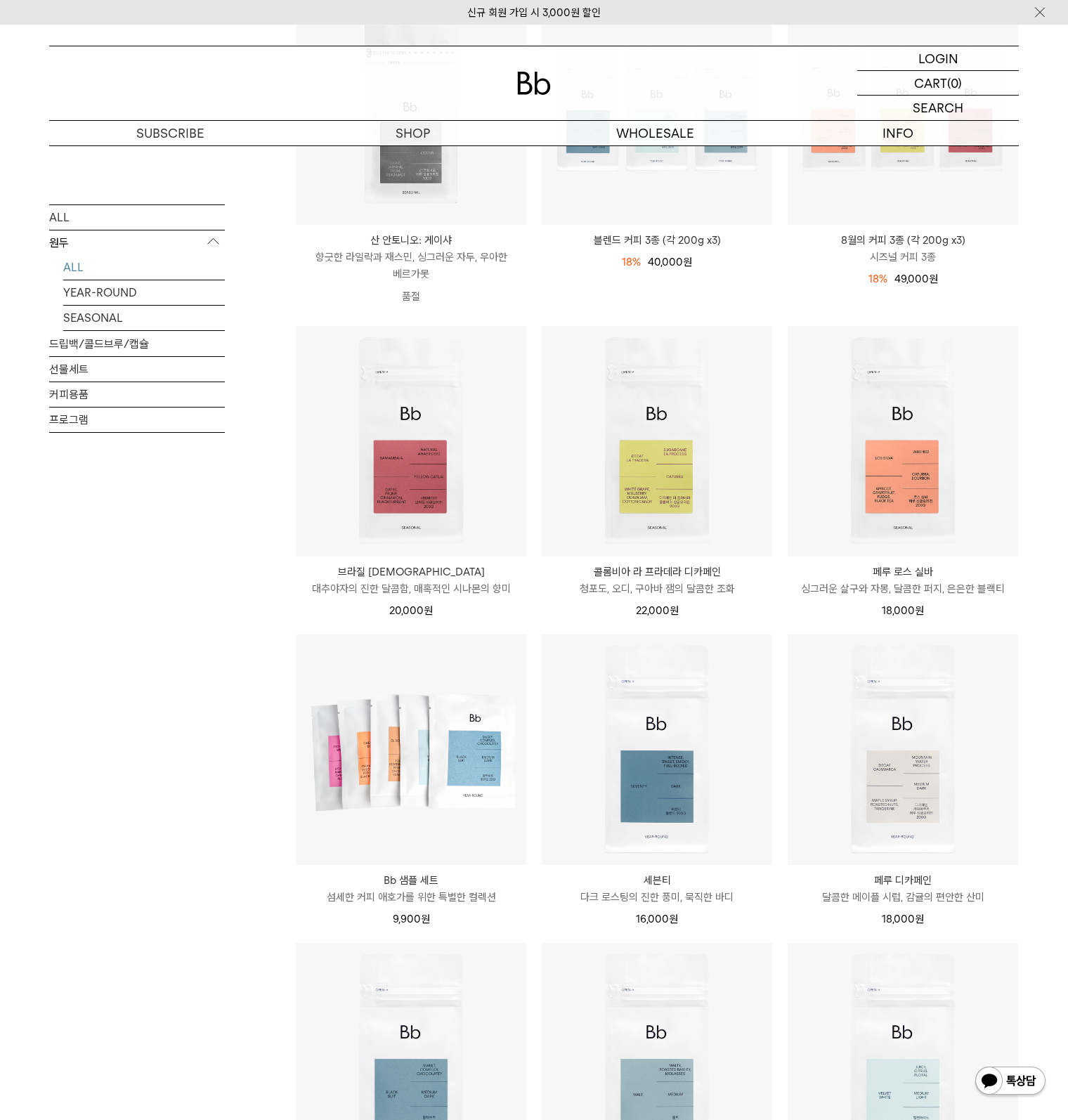
scroll to position [422, 0]
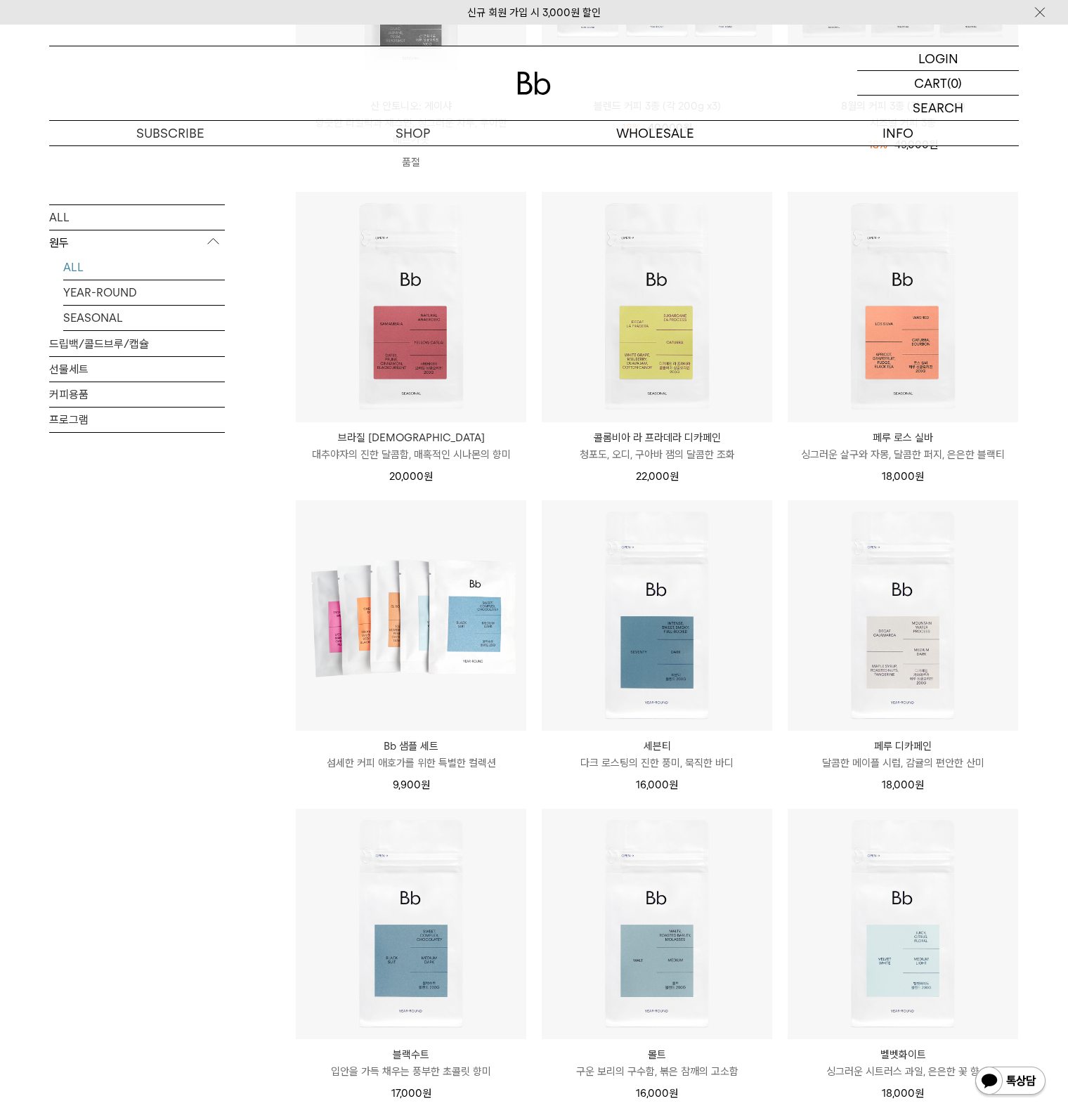
click at [138, 831] on div "ALL 원두 ALL YEAR-ROUND SEASONAL 드립백/콜드브루/캡슐 선물세트 커피용품 프로그램" at bounding box center [137, 525] width 176 height 1465
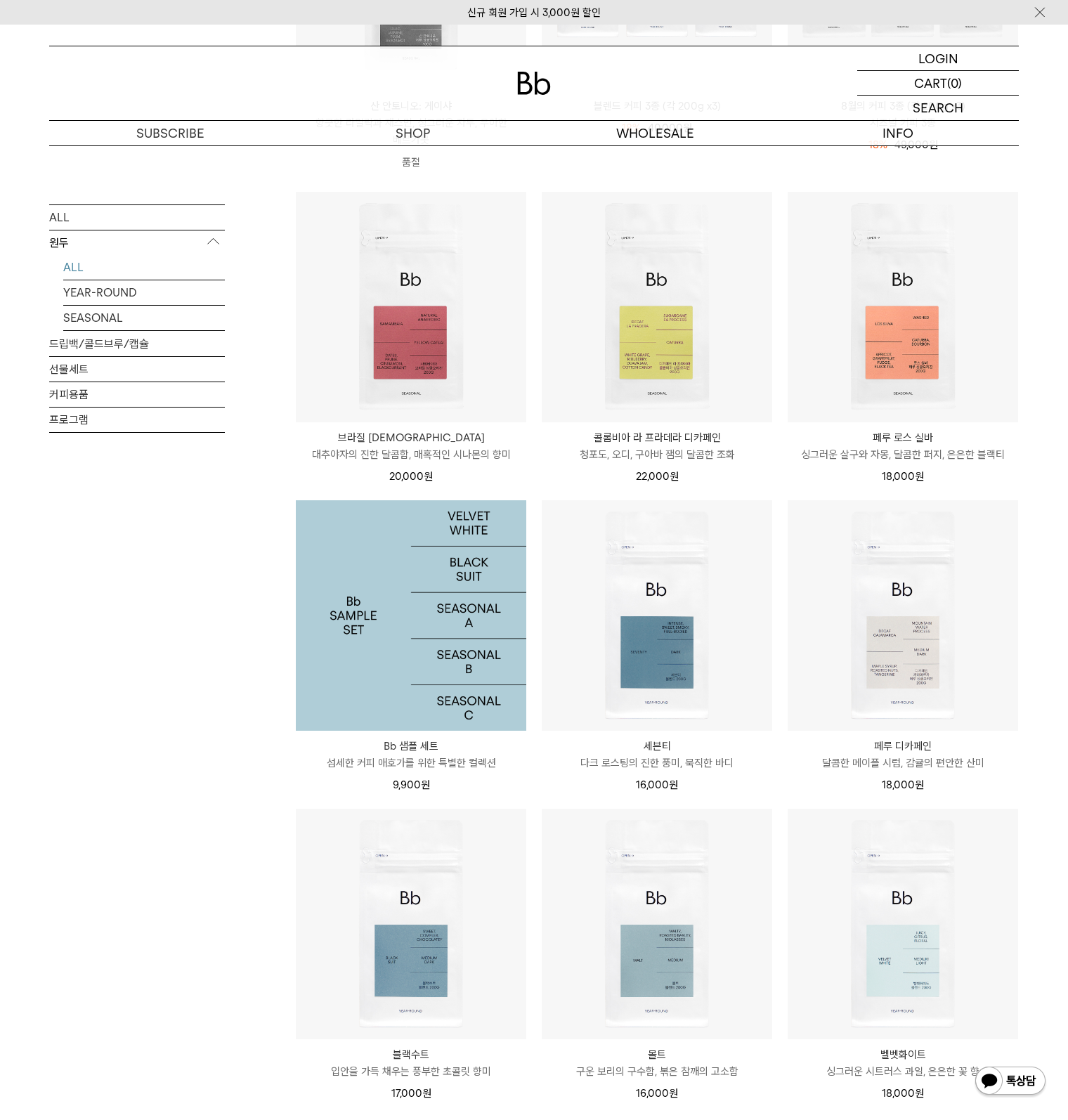
click at [423, 642] on img at bounding box center [411, 616] width 231 height 231
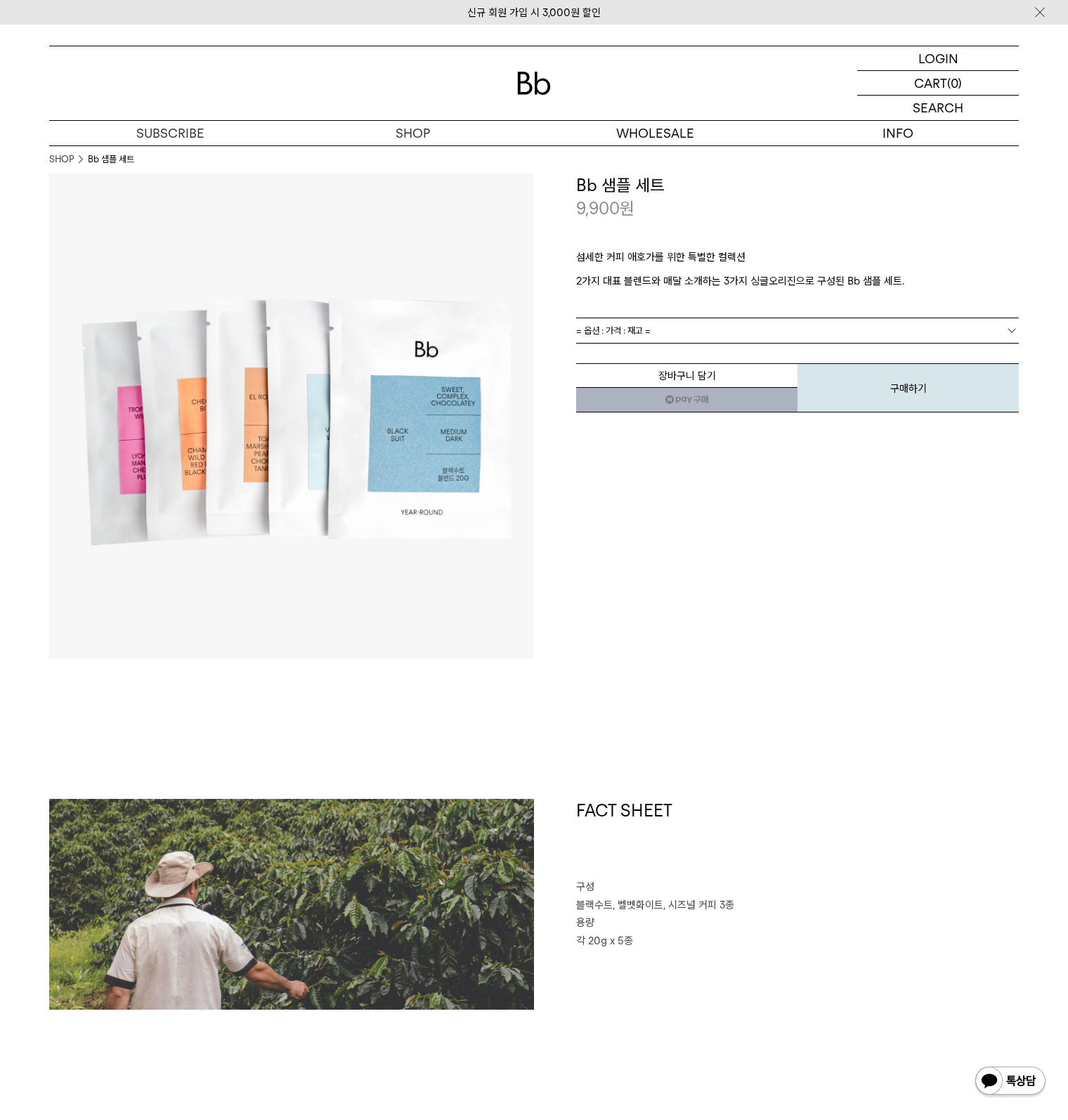
click at [692, 327] on link "= 옵션 : 가격 : 재고 =" at bounding box center [797, 330] width 442 height 25
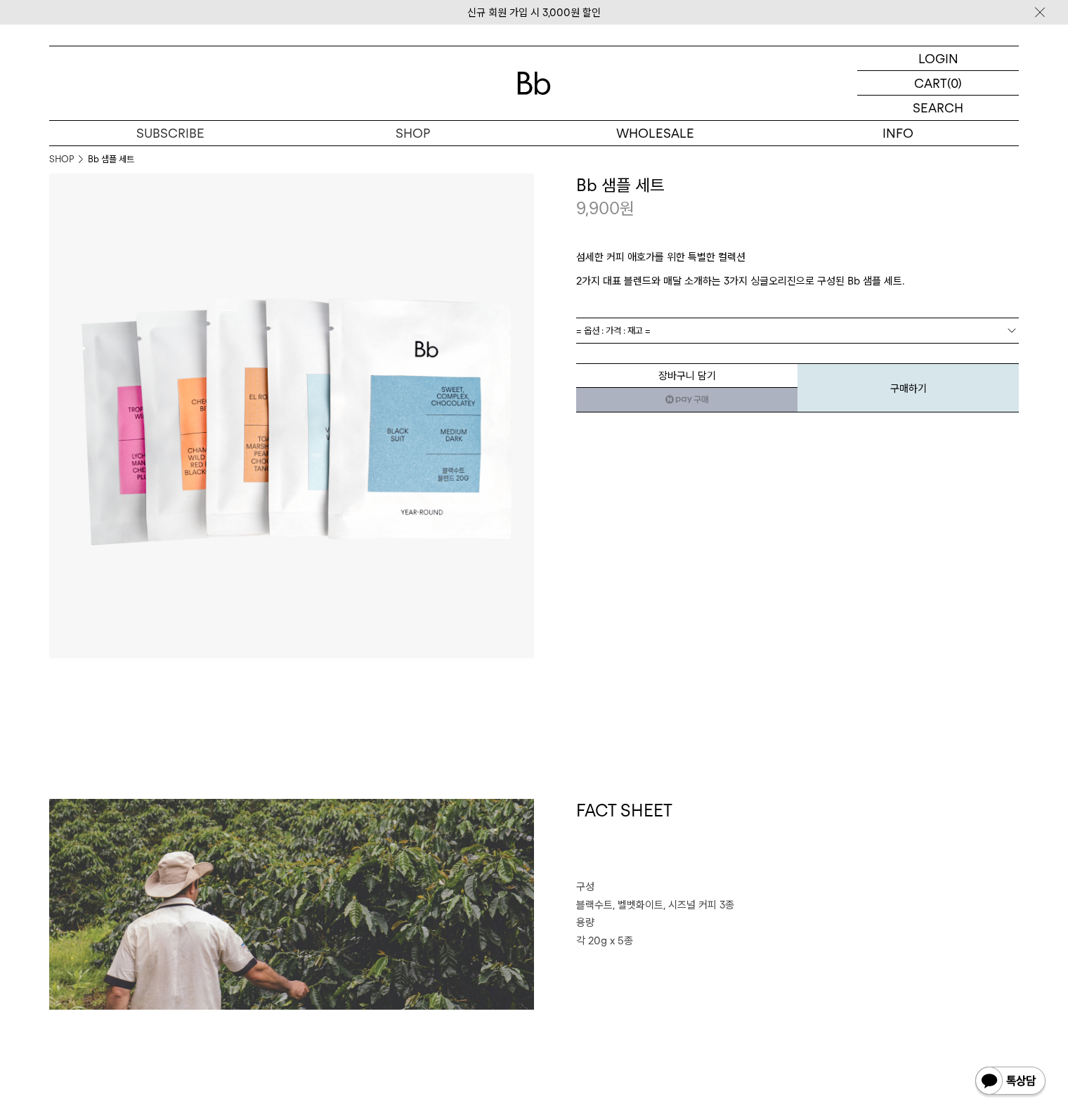
click at [618, 328] on span "= 옵션 : 가격 : 재고 =" at bounding box center [614, 330] width 75 height 25
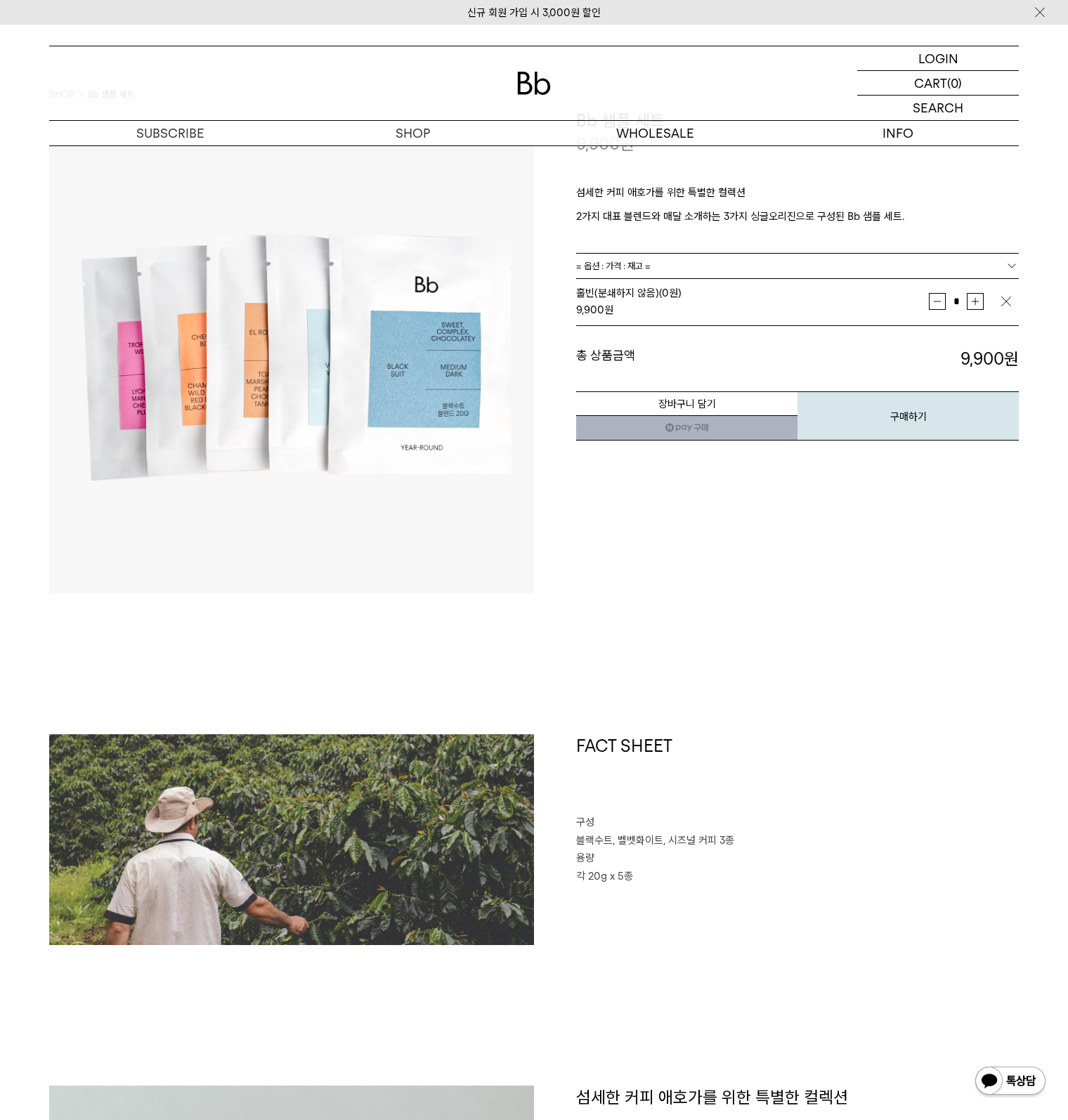
scroll to position [70, 0]
